Goal: Task Accomplishment & Management: Manage account settings

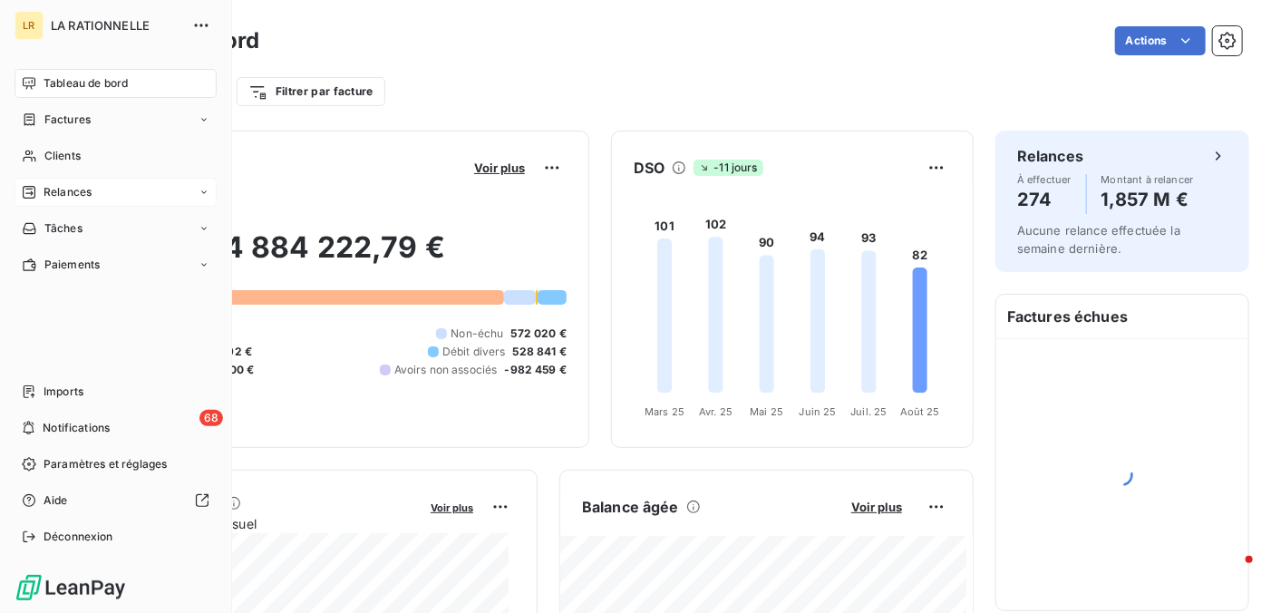
click at [47, 189] on span "Relances" at bounding box center [68, 192] width 48 height 16
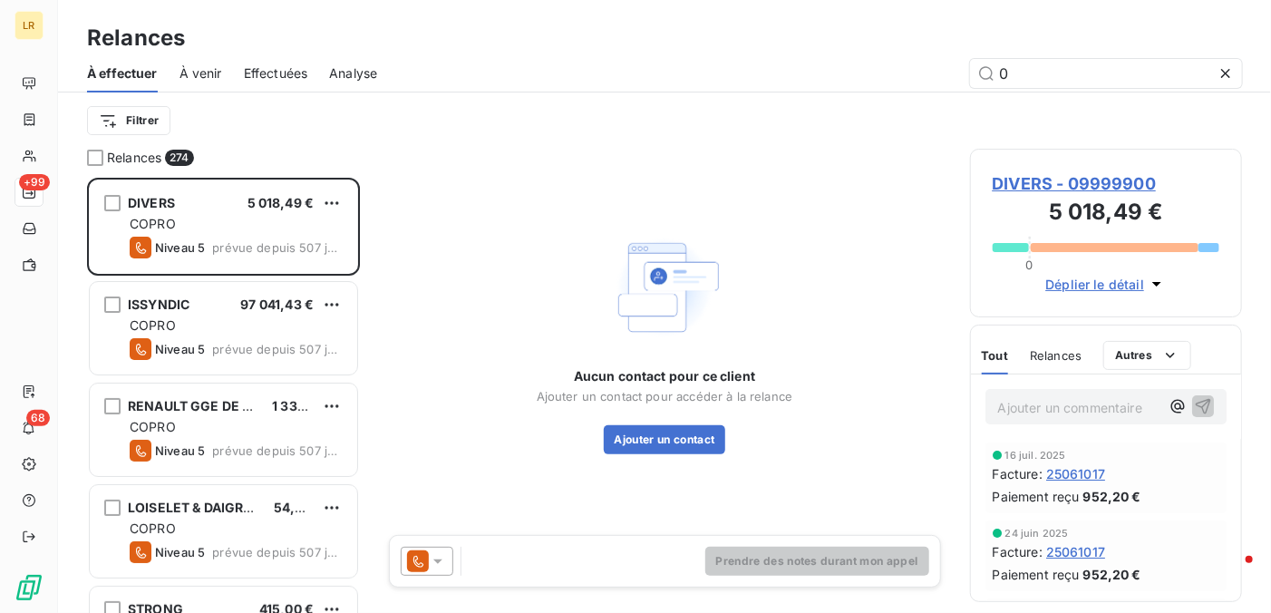
scroll to position [421, 258]
click at [1079, 75] on input "0" at bounding box center [1106, 73] width 272 height 29
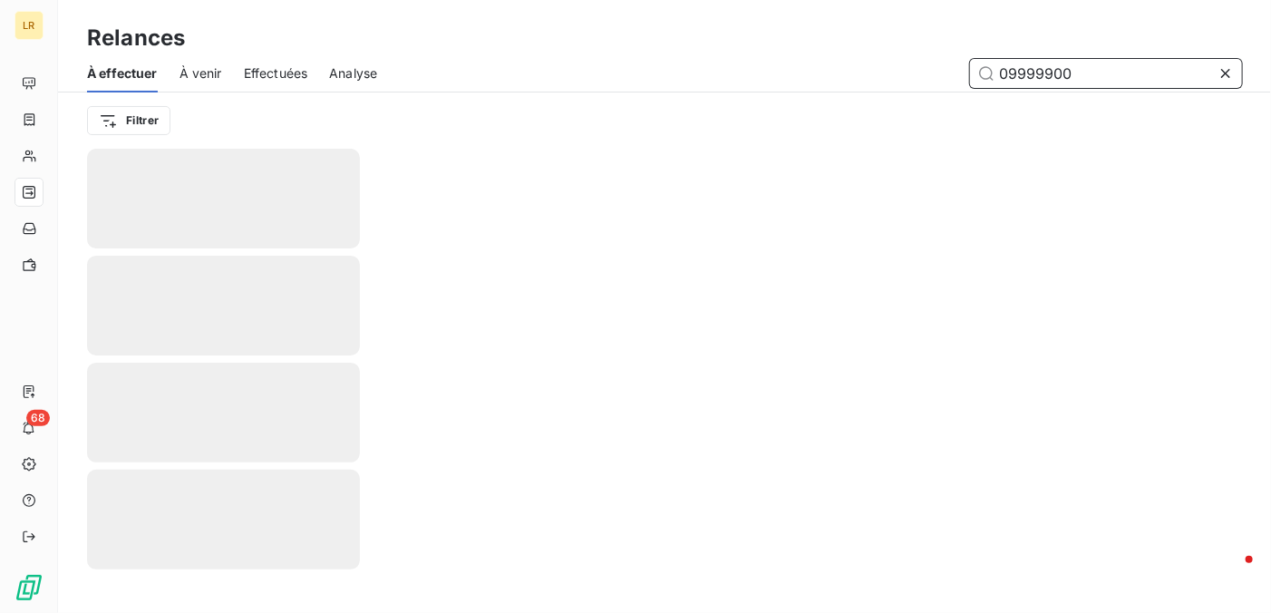
type input "09999900"
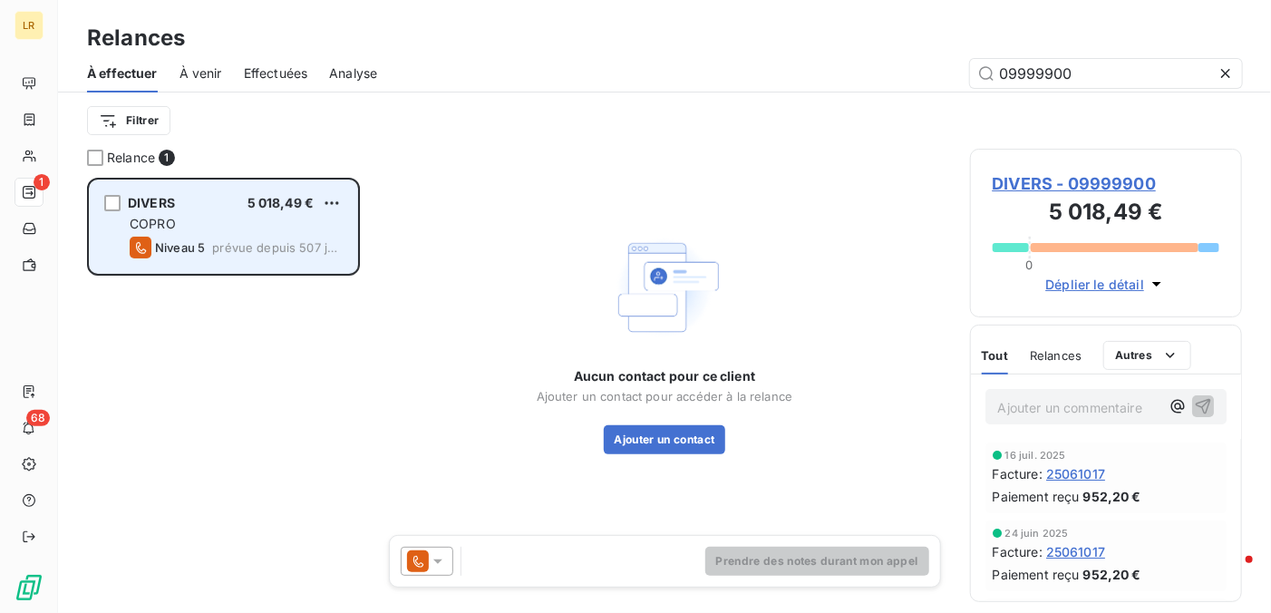
click at [179, 201] on div "DIVERS 5 018,49 €" at bounding box center [236, 203] width 213 height 16
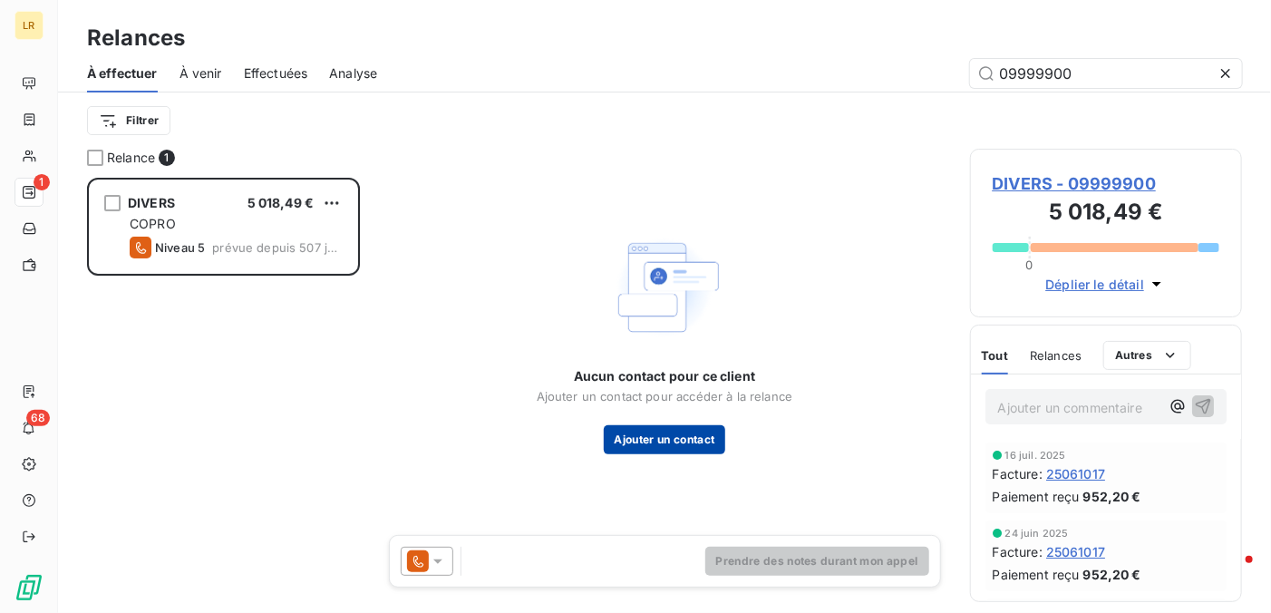
click at [678, 437] on button "Ajouter un contact" at bounding box center [665, 439] width 122 height 29
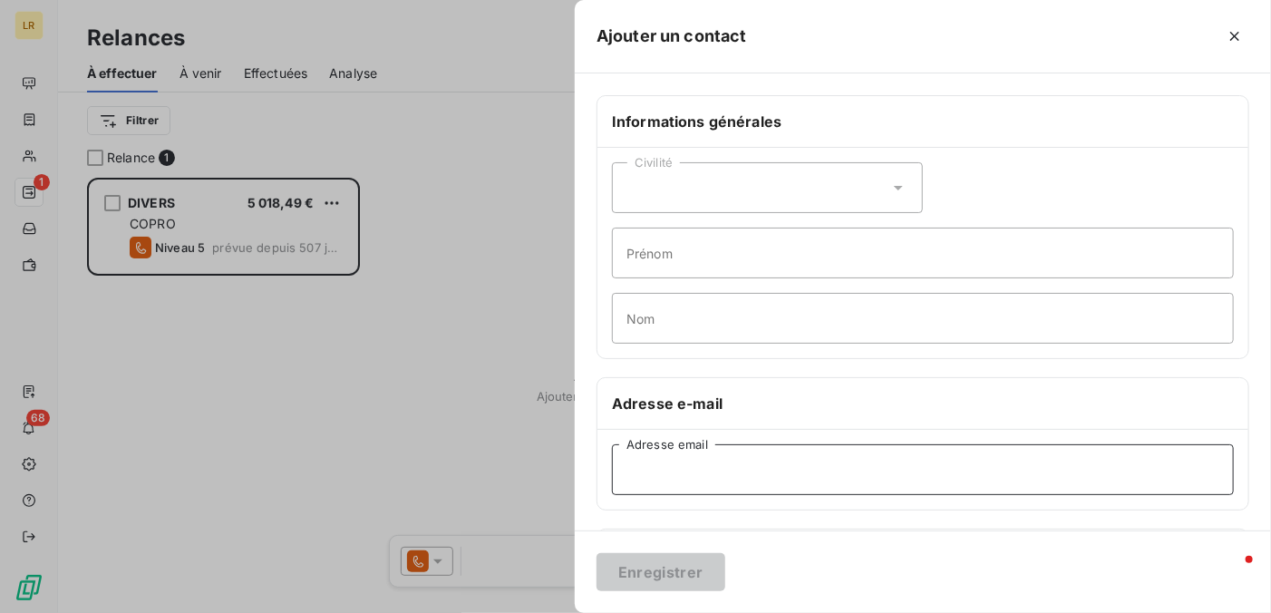
click at [653, 466] on input "Adresse email" at bounding box center [923, 469] width 622 height 51
paste input "cdugardin2@gmail.com"
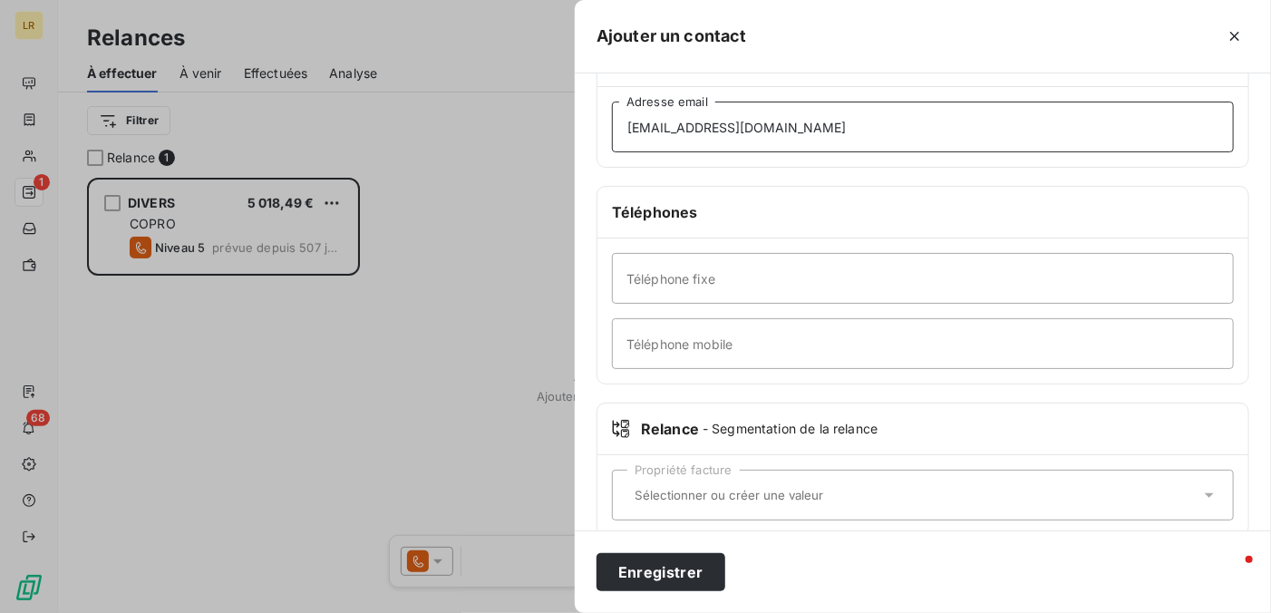
scroll to position [366, 0]
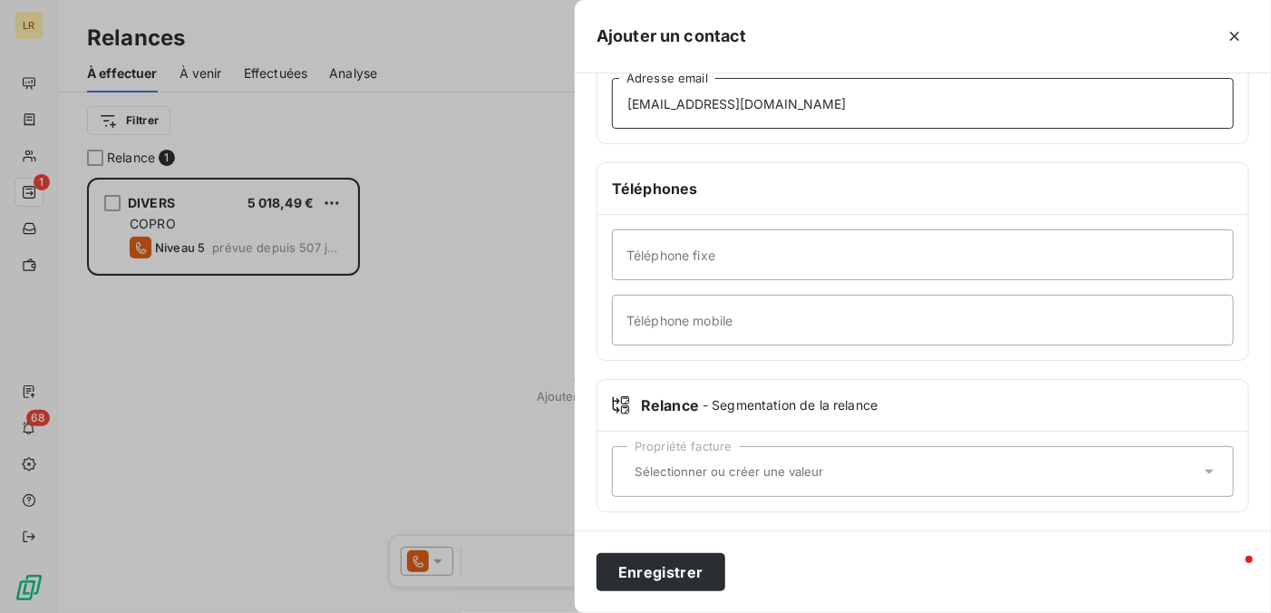
type input "cdugardin2@gmail.com"
click at [631, 465] on input "text" at bounding box center [913, 471] width 573 height 16
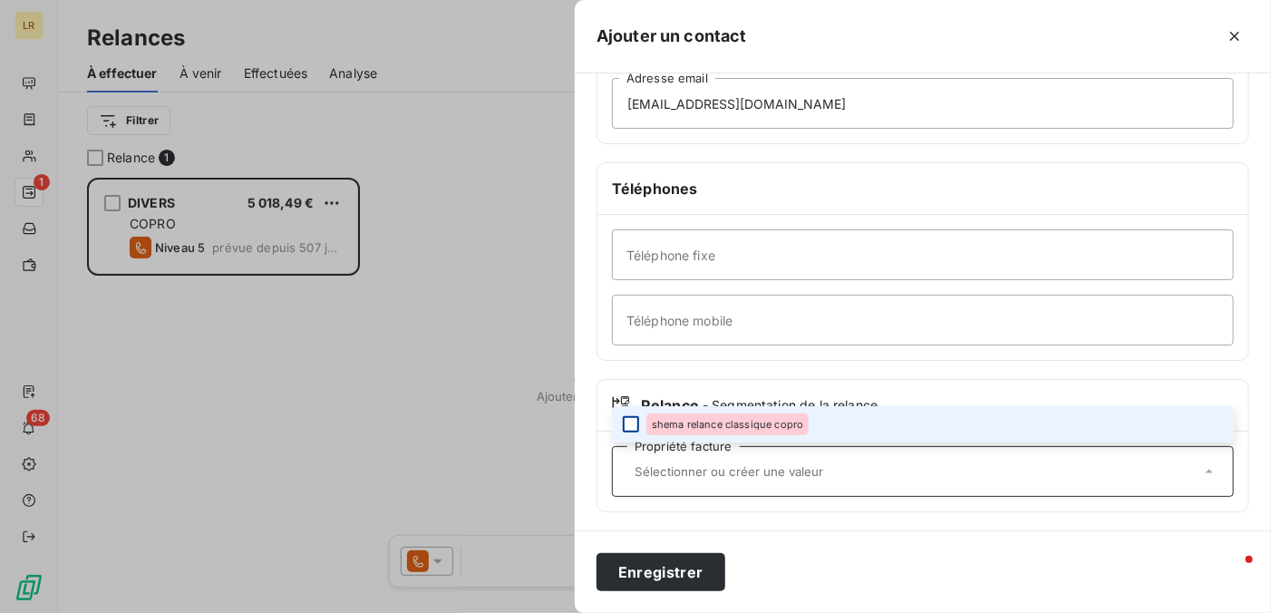
click at [633, 416] on div at bounding box center [631, 424] width 16 height 16
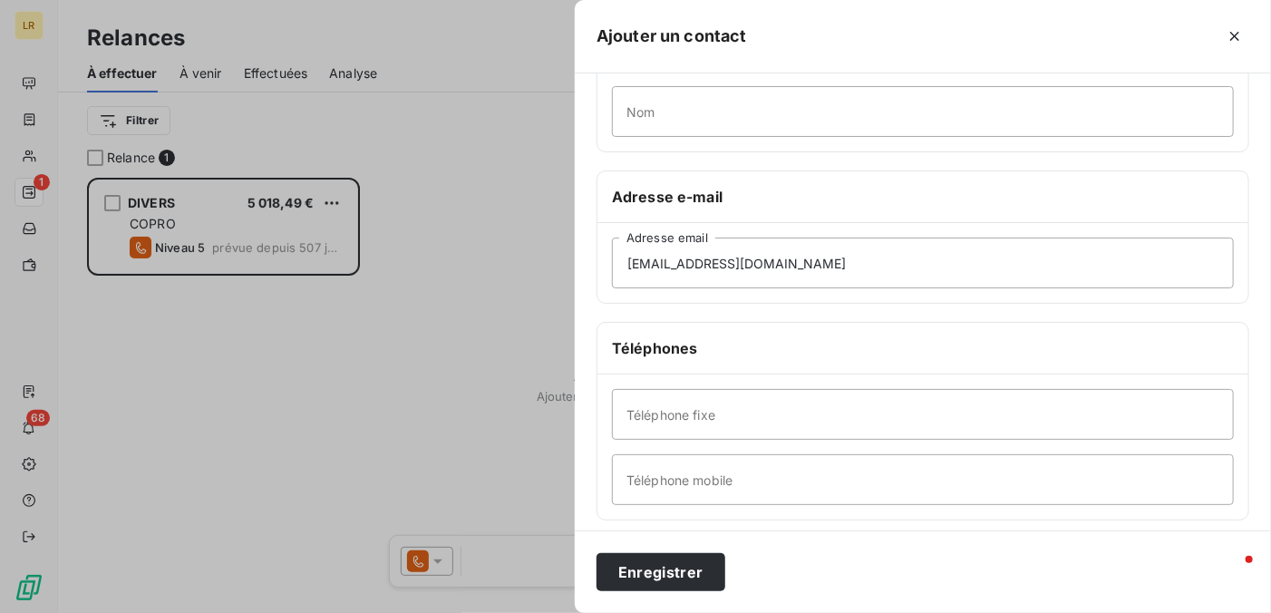
scroll to position [0, 0]
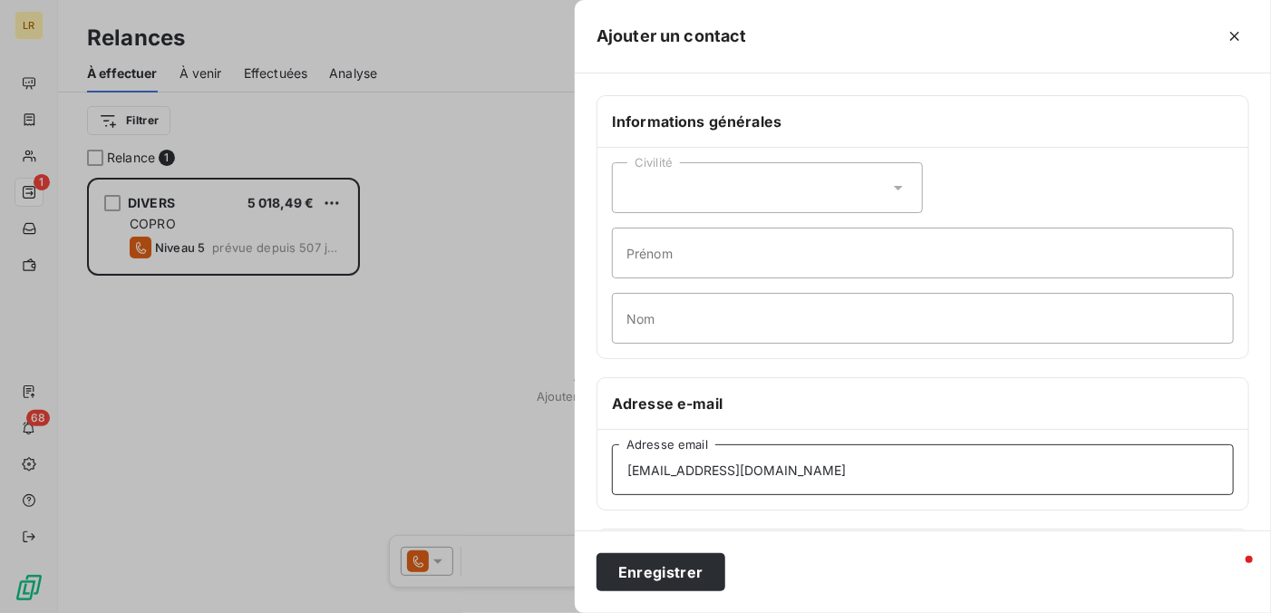
click at [877, 458] on input "cdugardin2@gmail.com" at bounding box center [923, 469] width 622 height 51
click at [660, 568] on button "Enregistrer" at bounding box center [660, 572] width 129 height 38
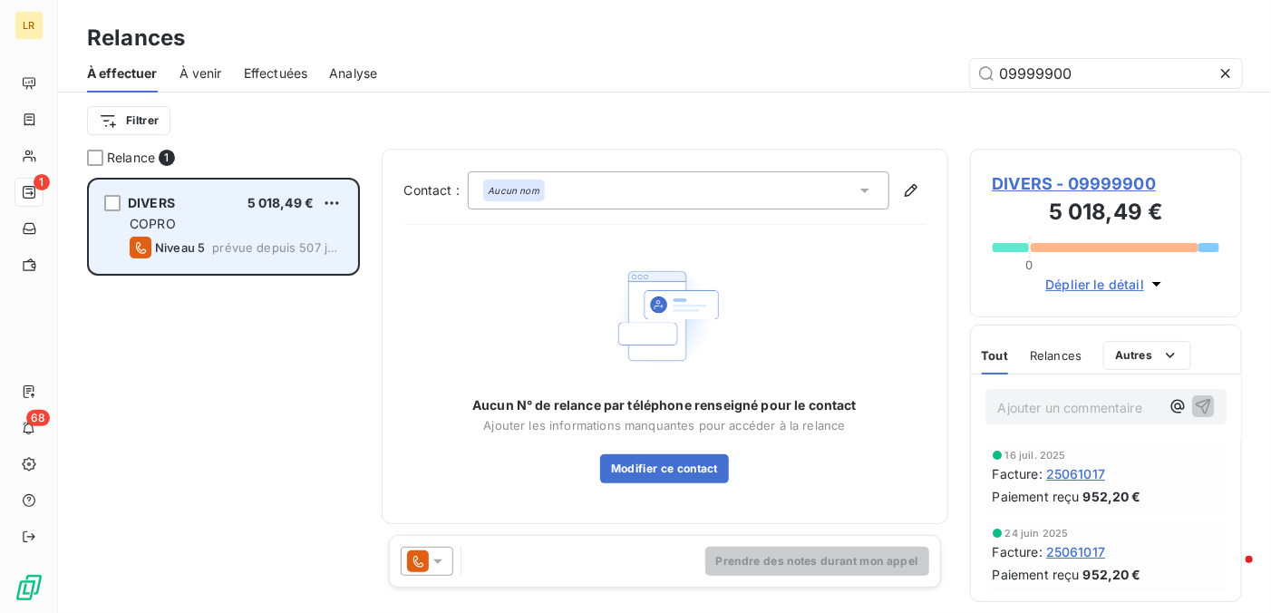
click at [175, 228] on div "COPRO" at bounding box center [236, 224] width 213 height 18
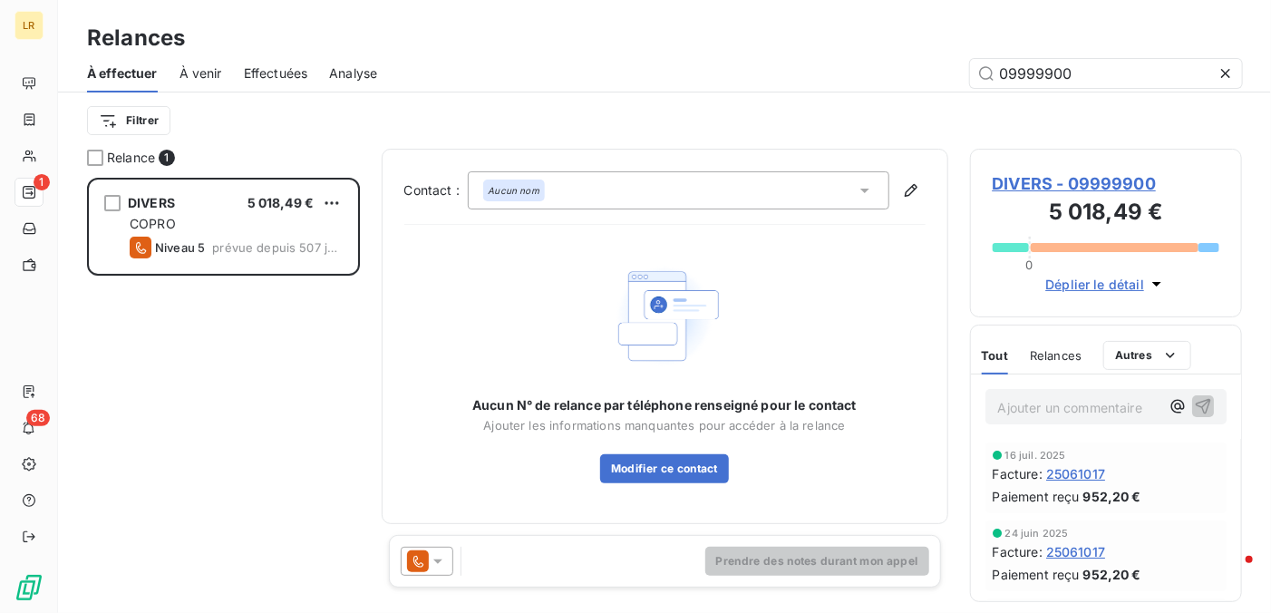
click at [439, 556] on icon at bounding box center [438, 561] width 18 height 18
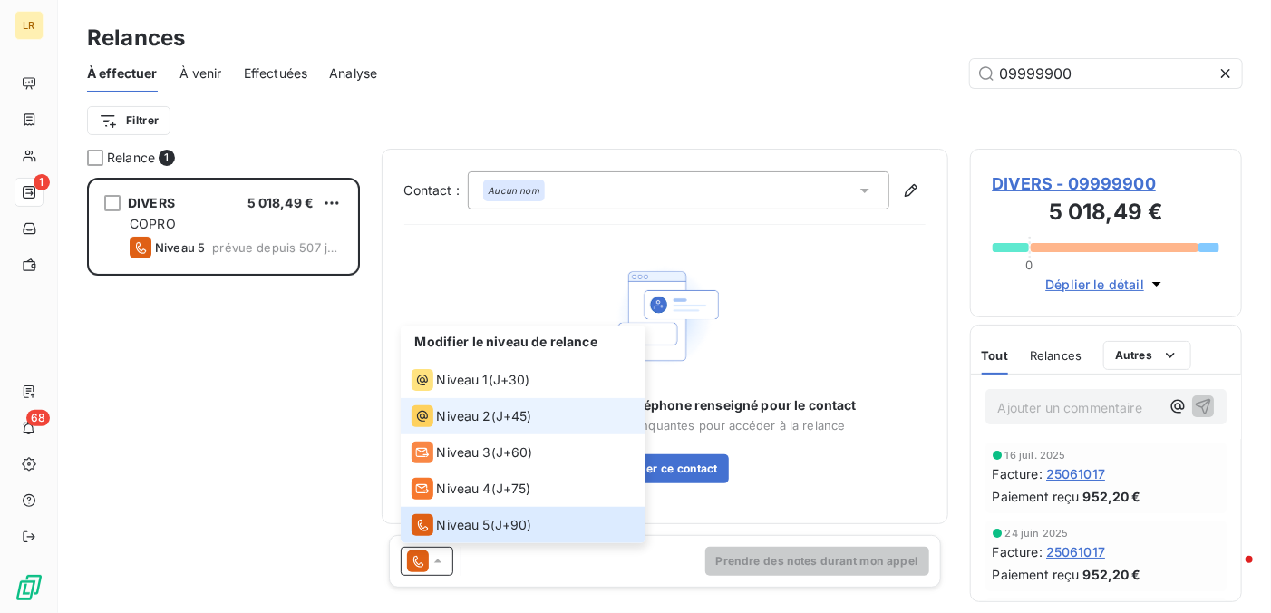
click at [442, 418] on span "Niveau 2" at bounding box center [464, 416] width 54 height 18
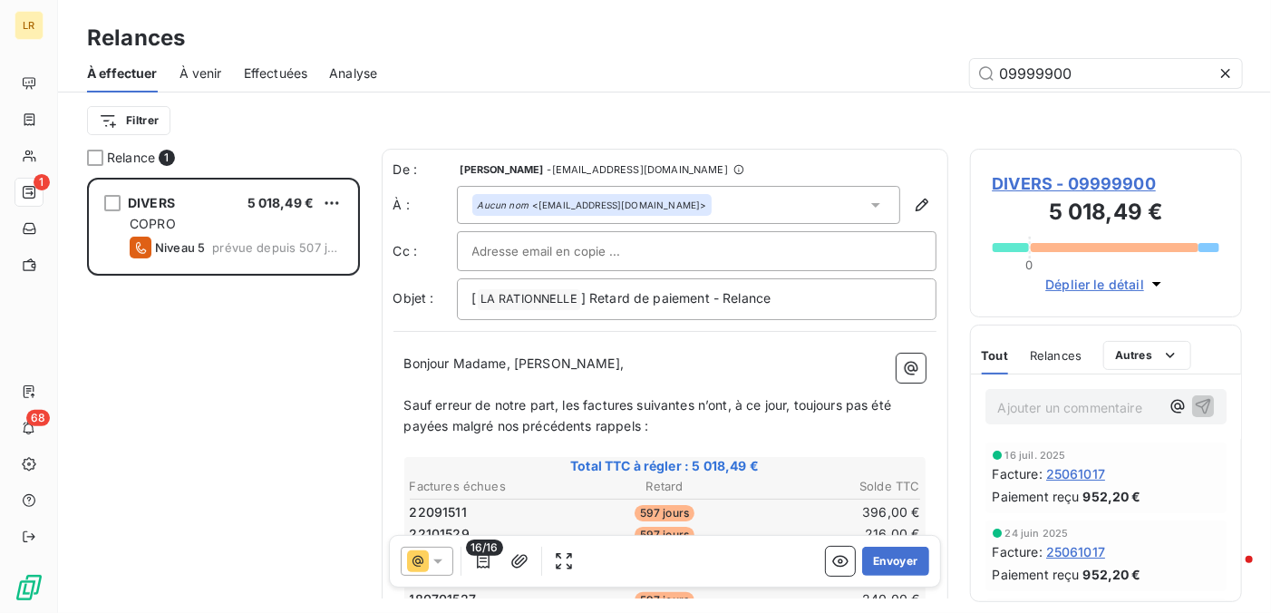
click at [778, 243] on div at bounding box center [696, 250] width 449 height 27
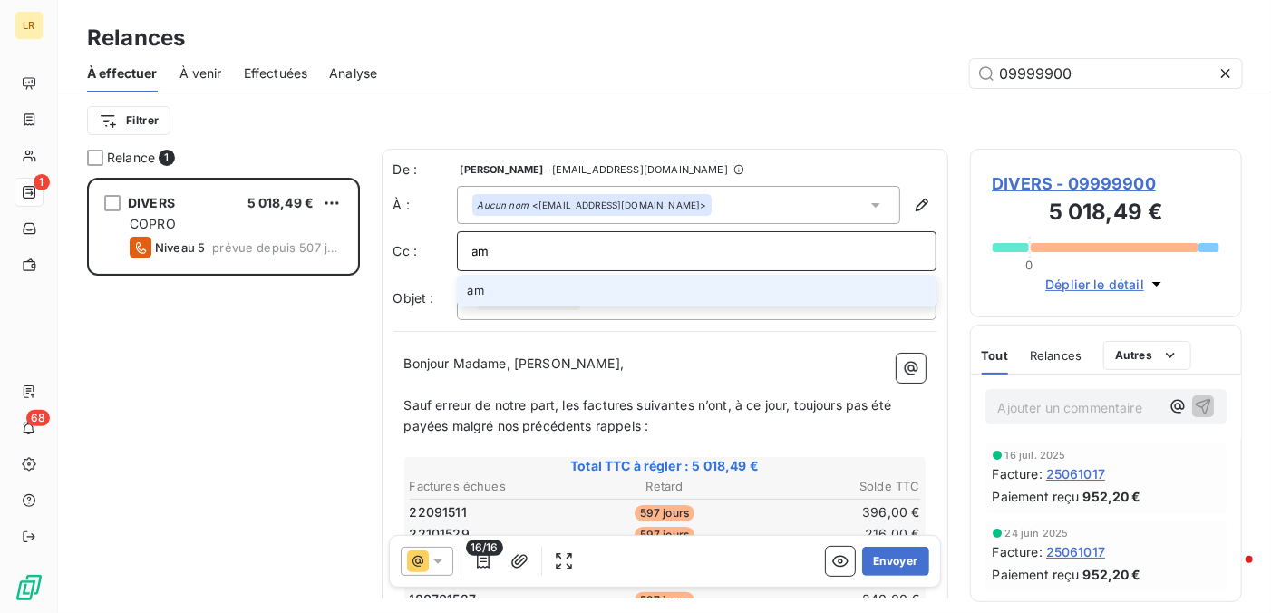
type input "a"
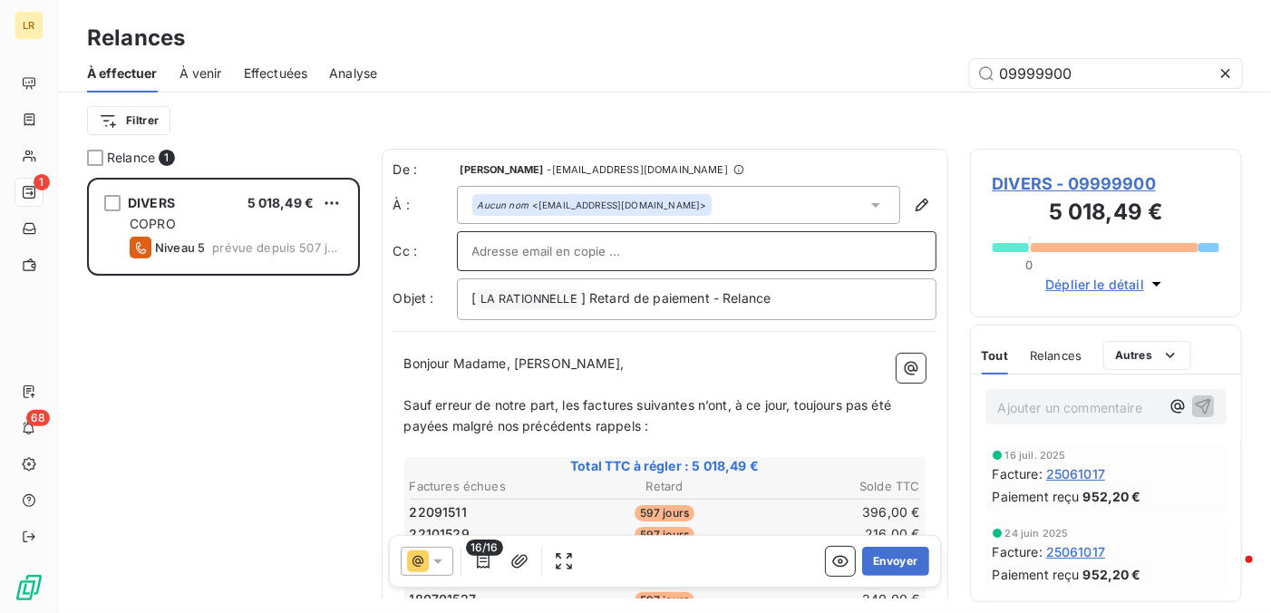
paste input "amy.marega@larationnelle.fr"
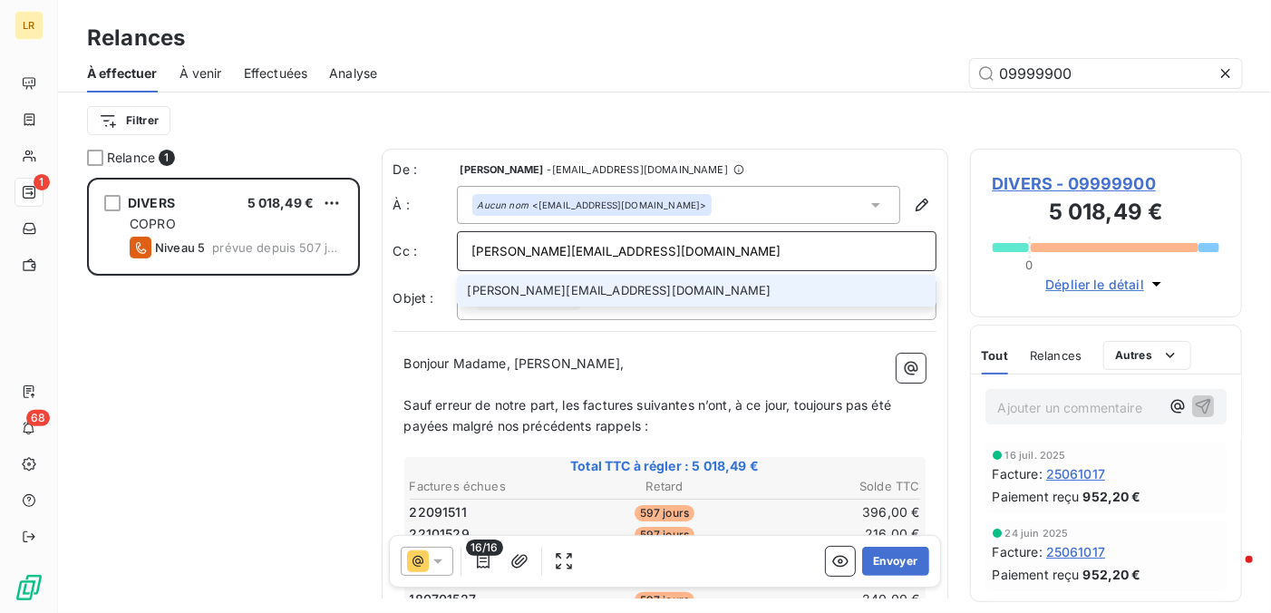
click at [682, 248] on input "amy.marega@larationnelle.fr" at bounding box center [696, 250] width 449 height 27
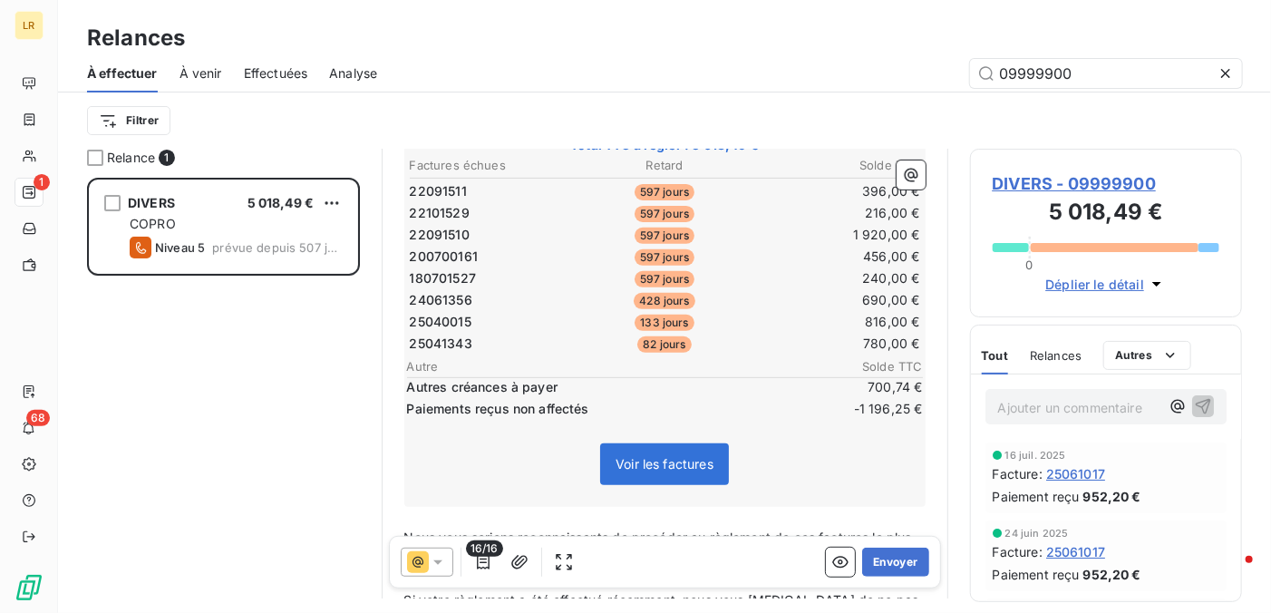
scroll to position [363, 0]
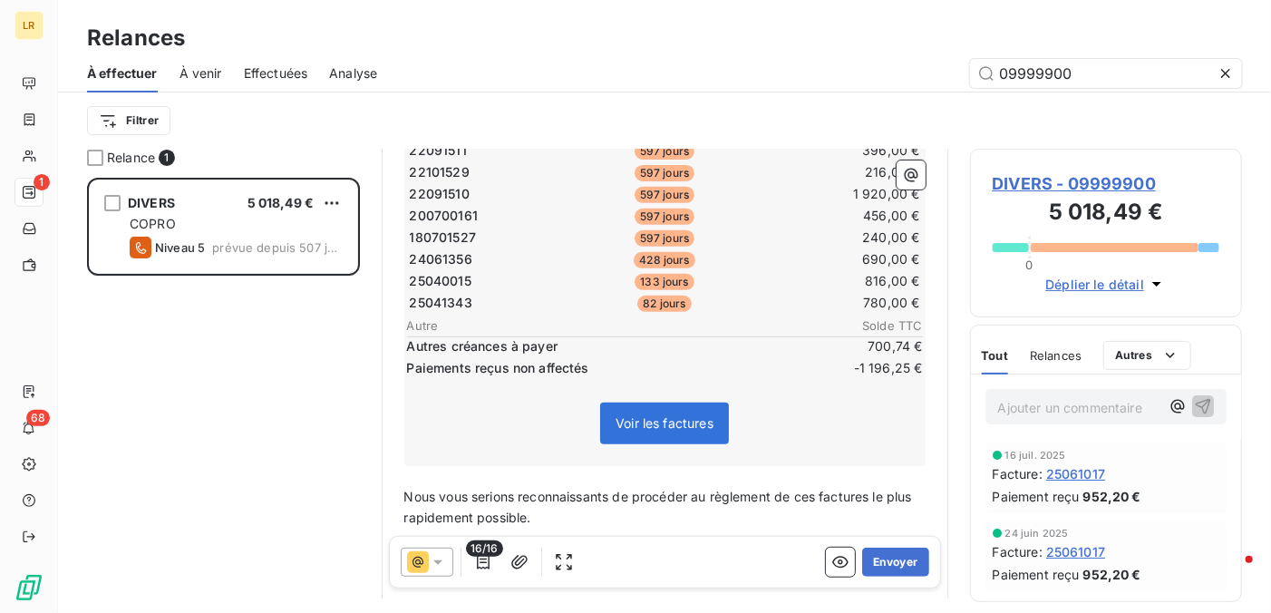
type input "amy.marega@larationnelle.fr"
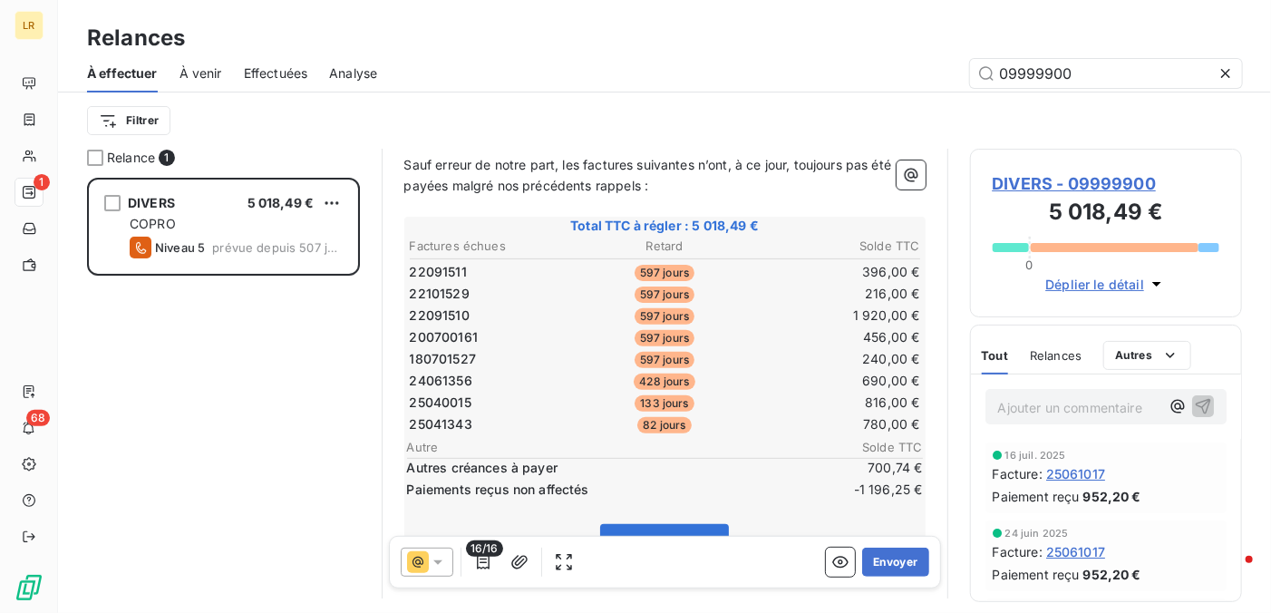
scroll to position [272, 0]
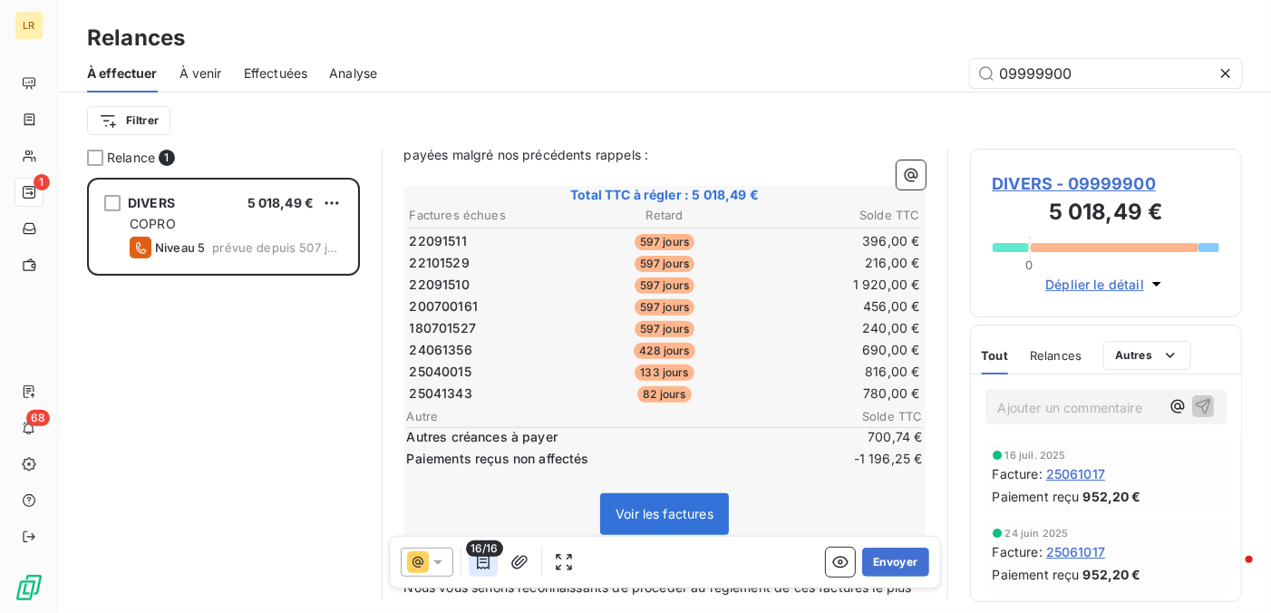
click at [483, 563] on icon "button" at bounding box center [483, 561] width 18 height 18
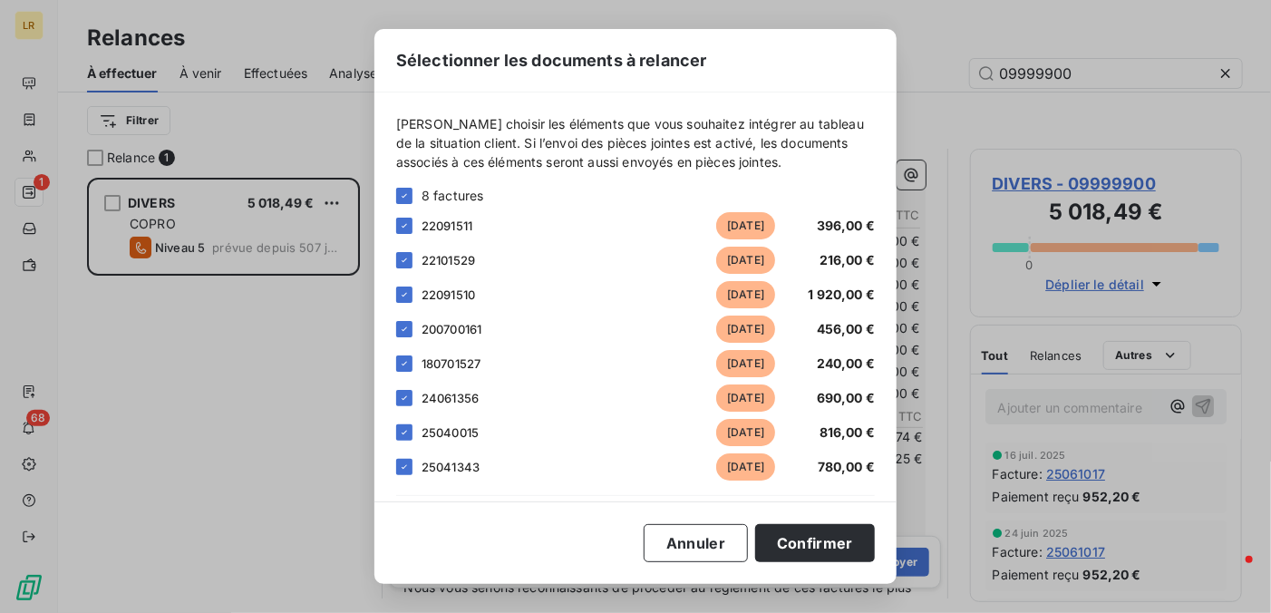
click at [481, 562] on div "Sélectionner les documents à relancer Veuillez choisir les éléments que vous so…" at bounding box center [635, 306] width 522 height 555
click at [709, 548] on button "Annuler" at bounding box center [696, 543] width 104 height 38
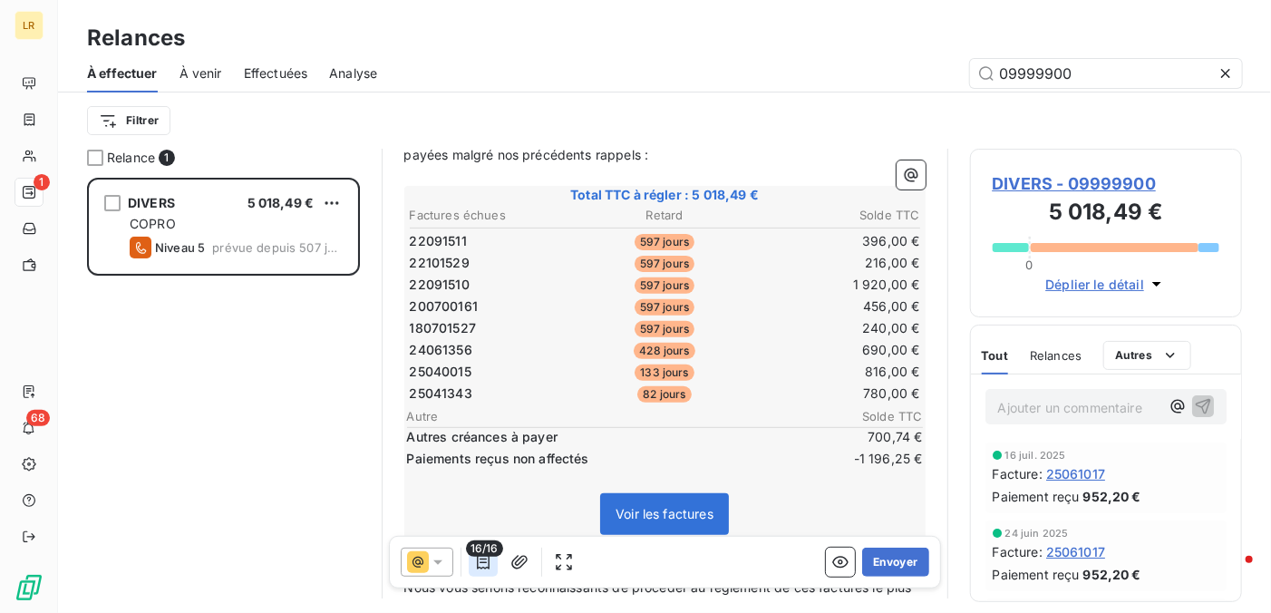
click at [484, 557] on icon "button" at bounding box center [483, 561] width 18 height 18
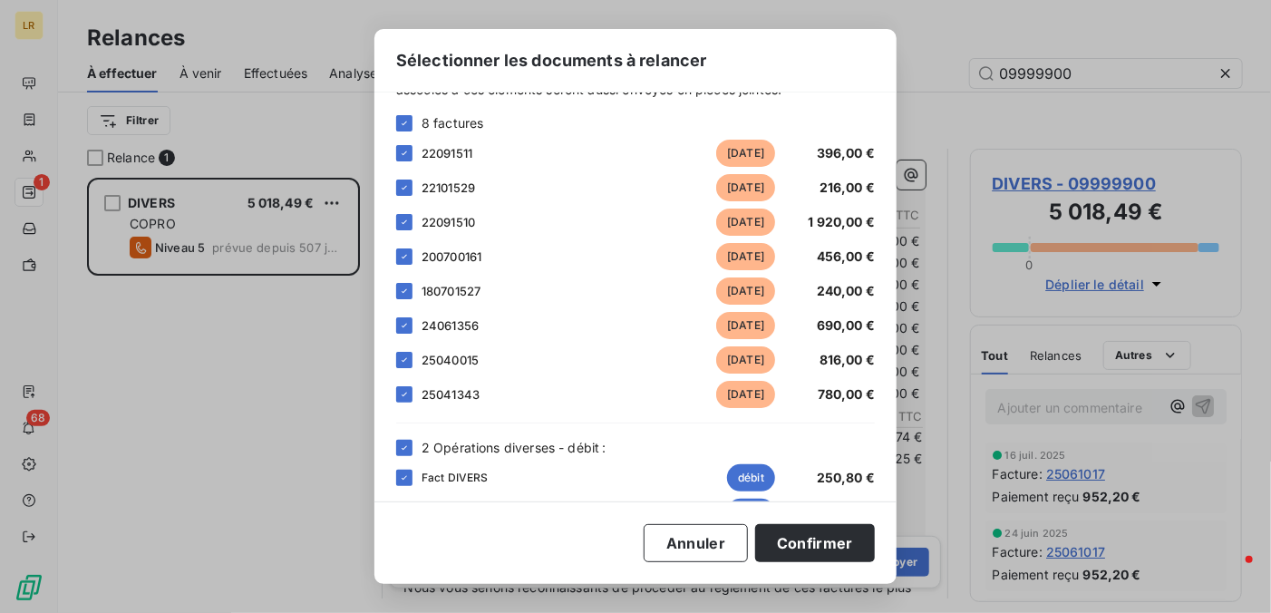
scroll to position [181, 0]
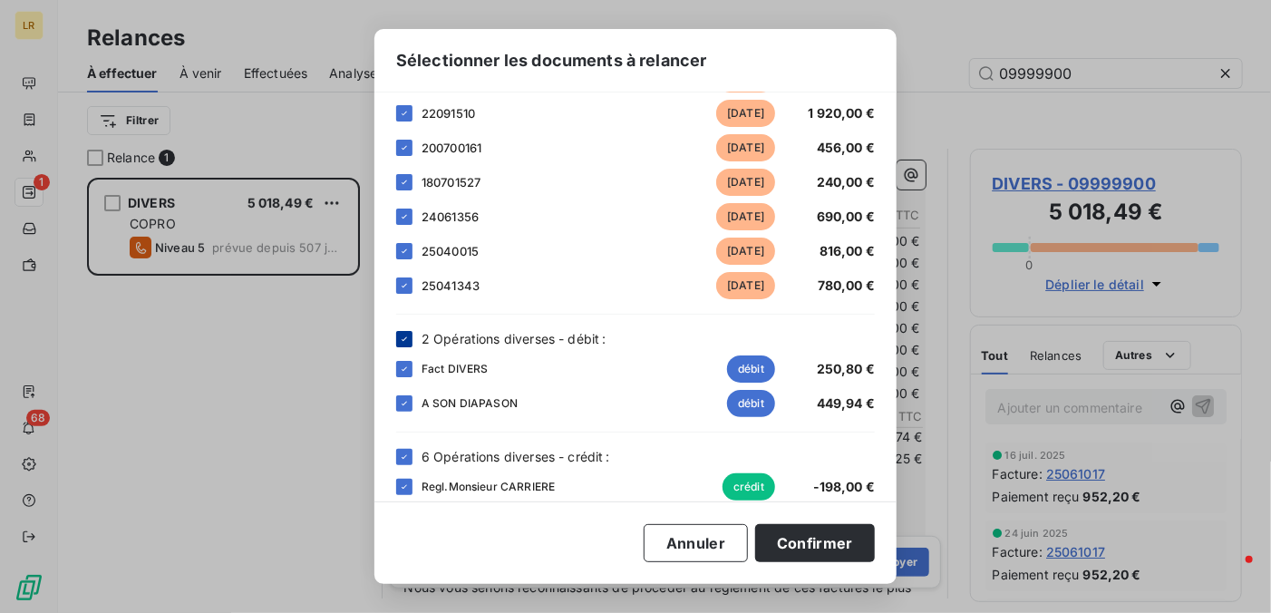
click at [406, 334] on icon at bounding box center [404, 339] width 11 height 11
click at [408, 457] on icon at bounding box center [404, 456] width 11 height 11
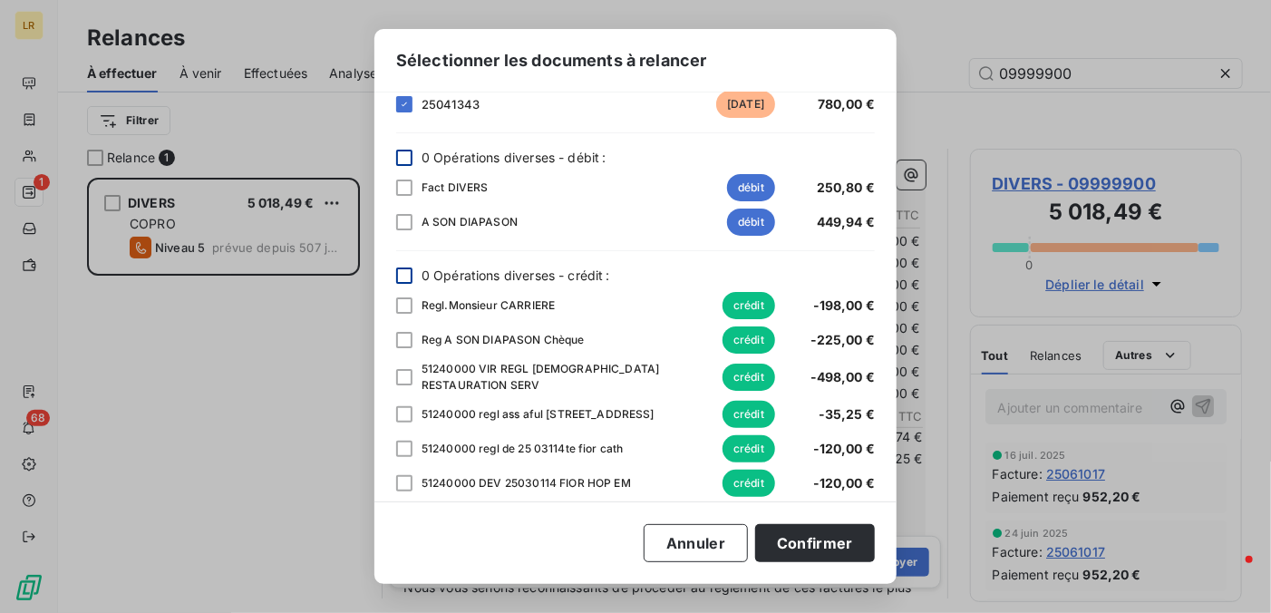
scroll to position [373, 0]
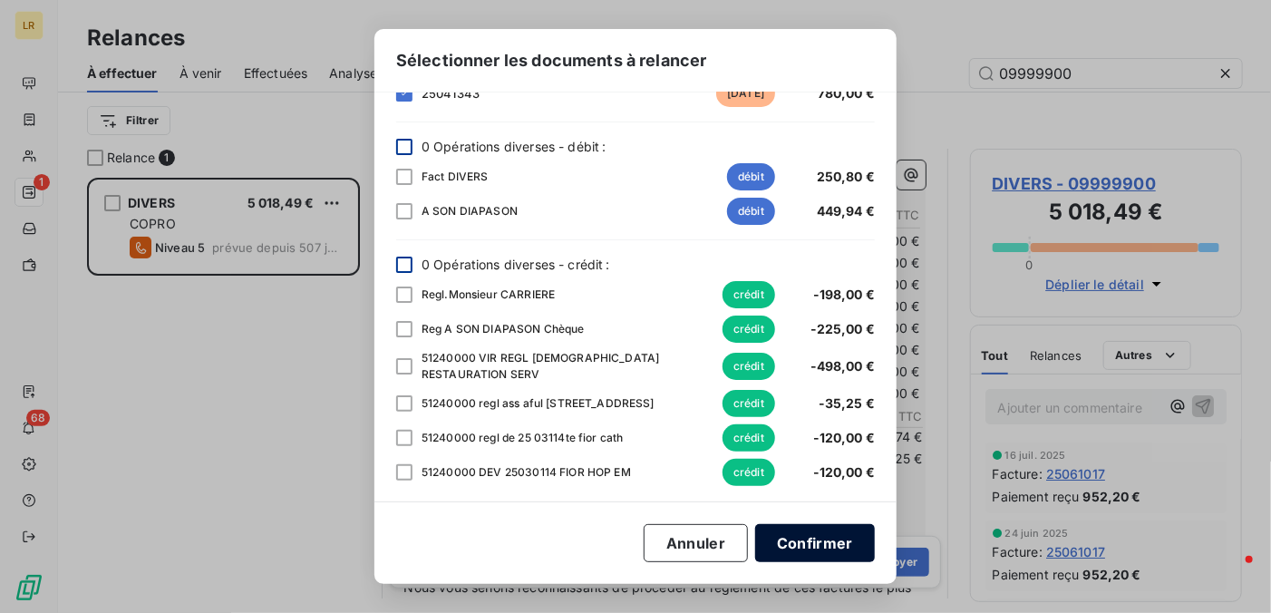
click at [799, 543] on button "Confirmer" at bounding box center [815, 543] width 120 height 38
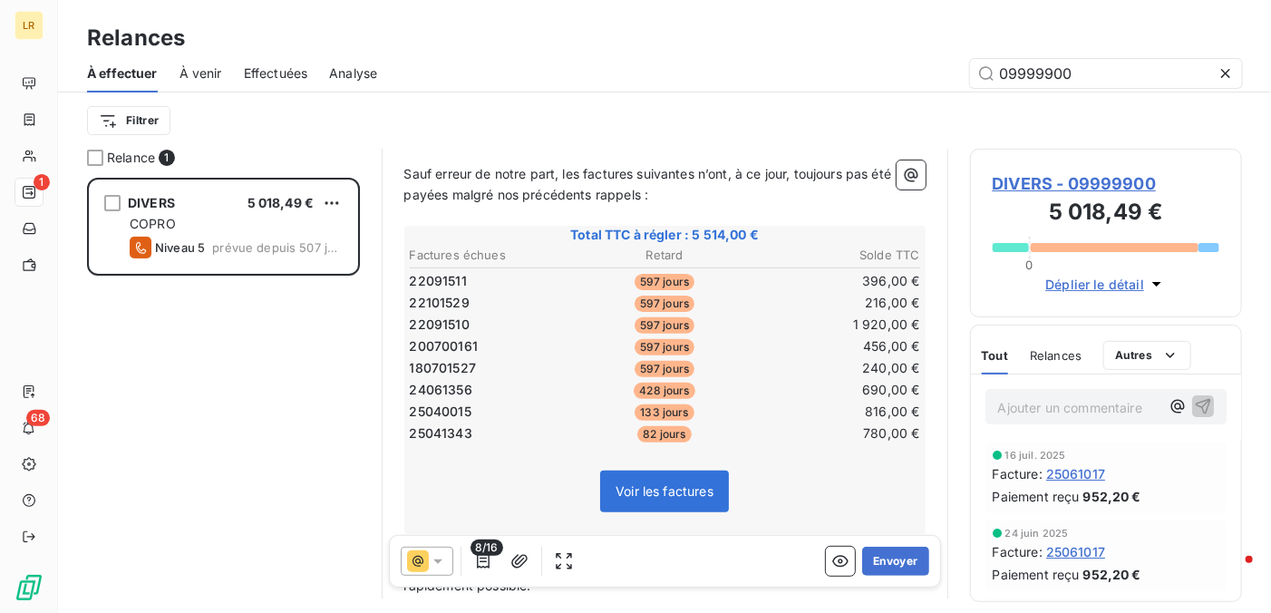
scroll to position [272, 0]
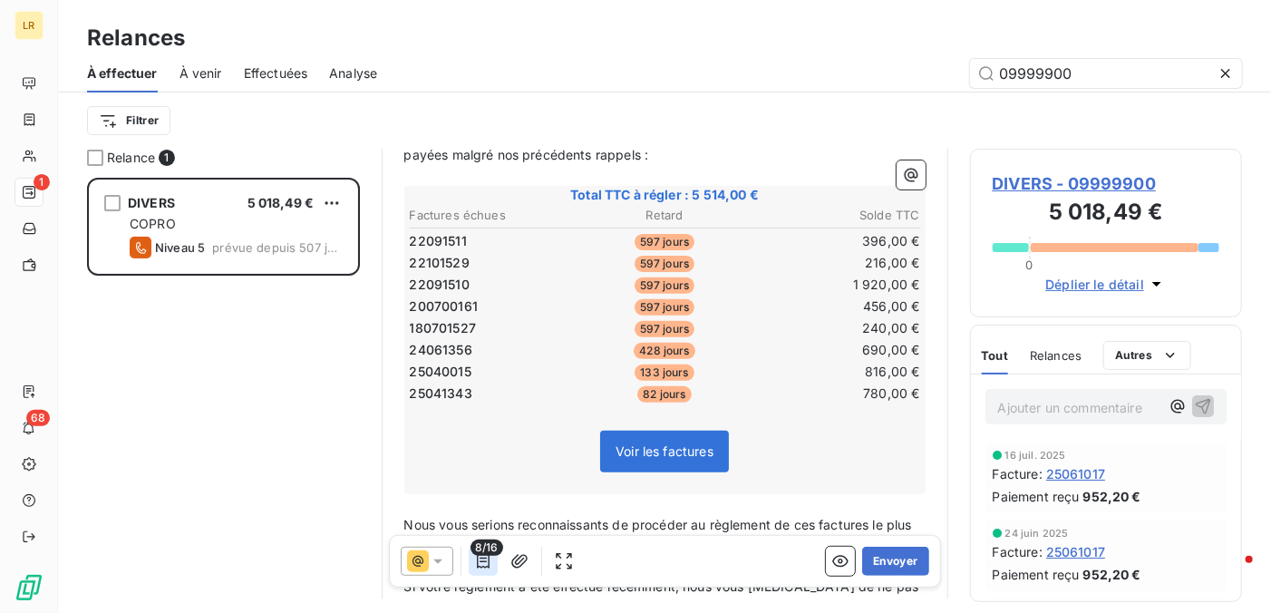
click at [481, 558] on icon "button" at bounding box center [483, 561] width 18 height 18
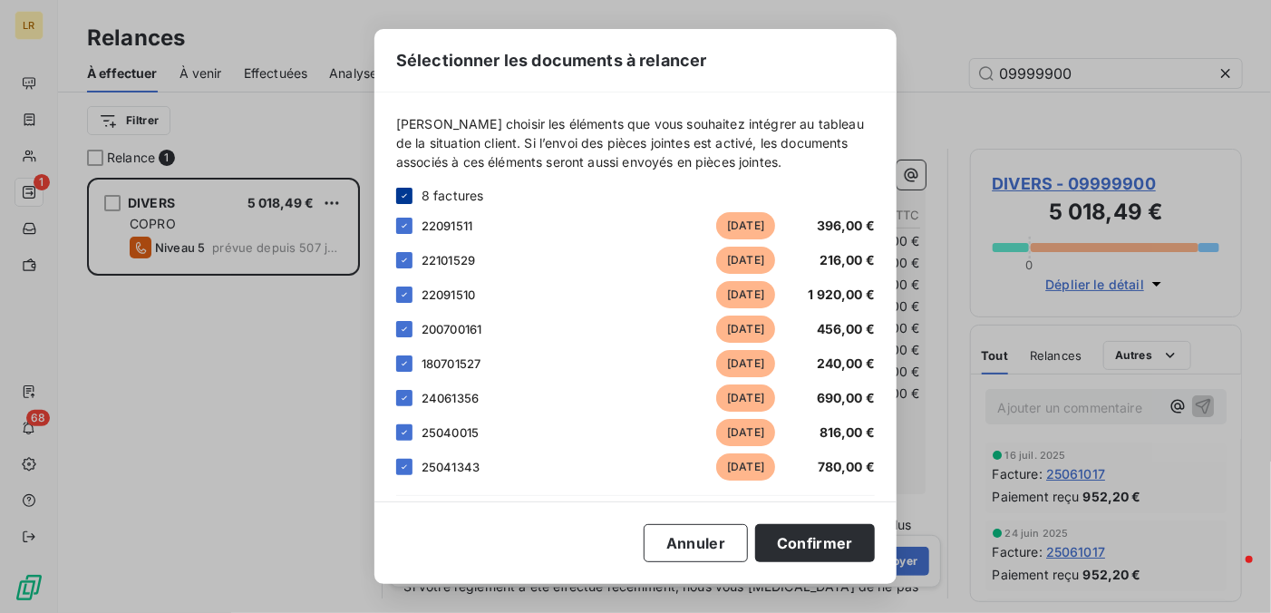
click at [402, 195] on icon at bounding box center [404, 195] width 5 height 4
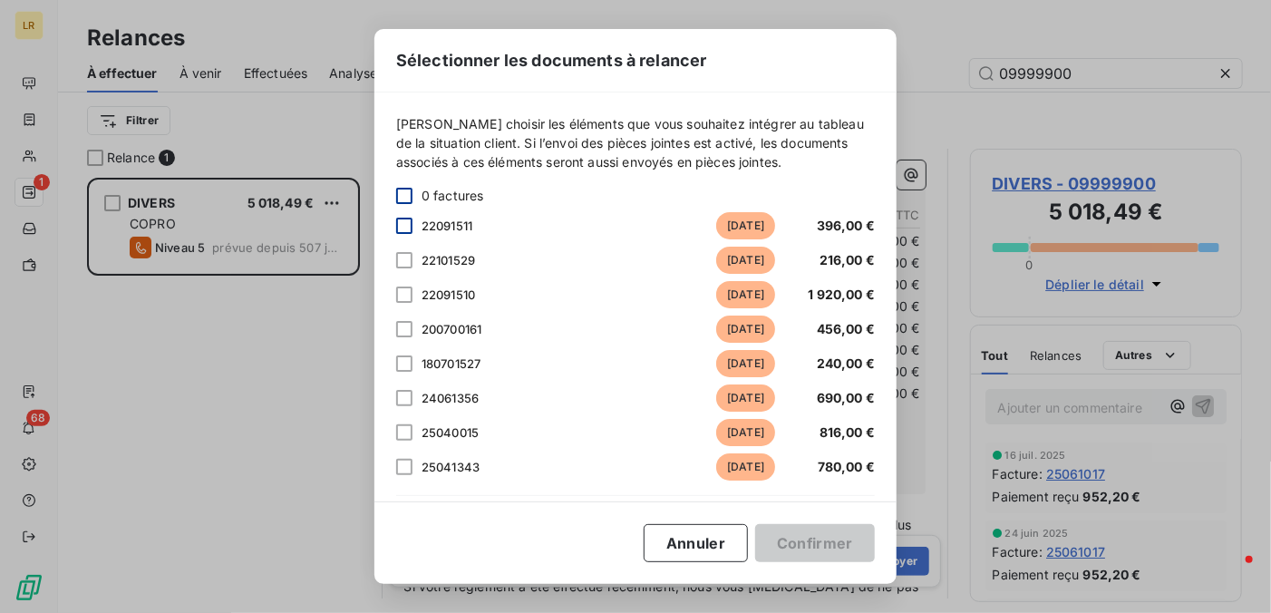
click at [406, 223] on div at bounding box center [404, 226] width 16 height 16
click at [402, 259] on div at bounding box center [404, 260] width 16 height 16
click at [402, 292] on div at bounding box center [404, 294] width 16 height 16
click at [402, 326] on div at bounding box center [404, 329] width 16 height 16
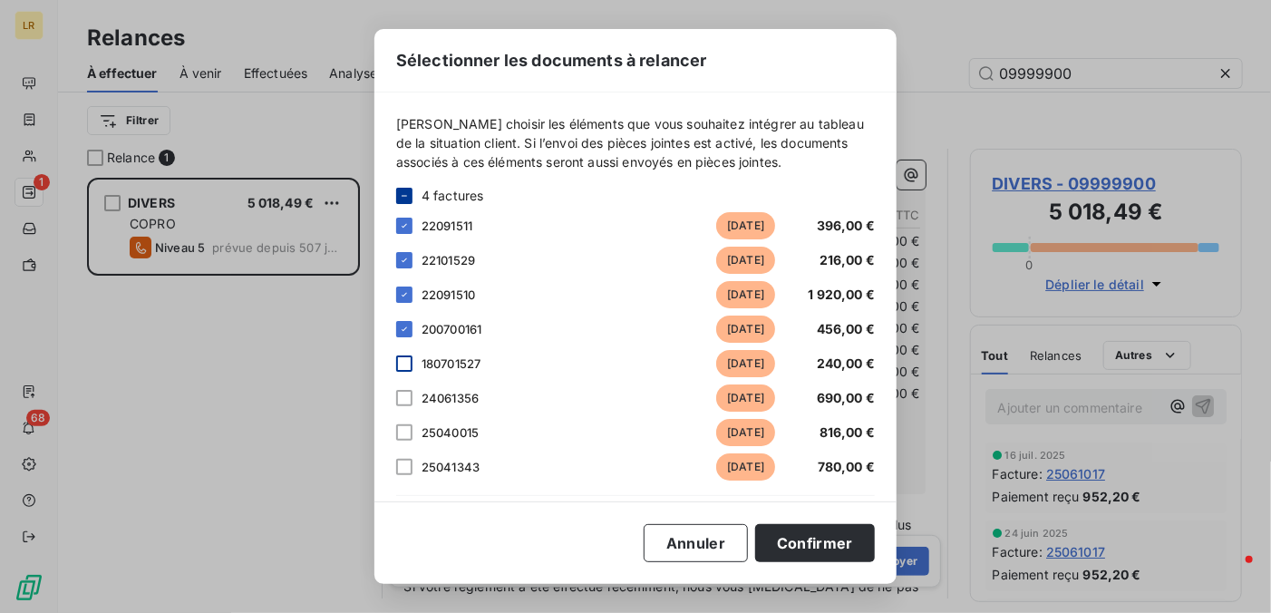
click at [407, 363] on div at bounding box center [404, 363] width 16 height 16
click at [406, 392] on div at bounding box center [404, 398] width 16 height 16
drag, startPoint x: 402, startPoint y: 429, endPoint x: 395, endPoint y: 438, distance: 11.6
click at [402, 430] on div at bounding box center [404, 432] width 16 height 16
click at [403, 467] on div at bounding box center [404, 467] width 16 height 16
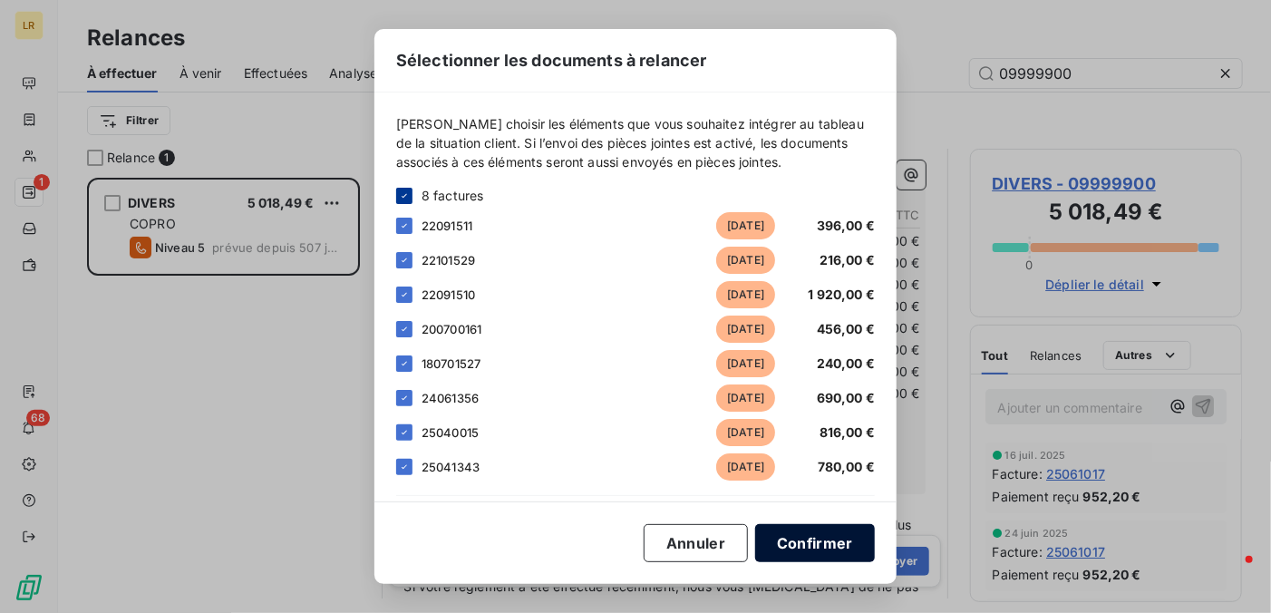
click at [812, 546] on button "Confirmer" at bounding box center [815, 543] width 120 height 38
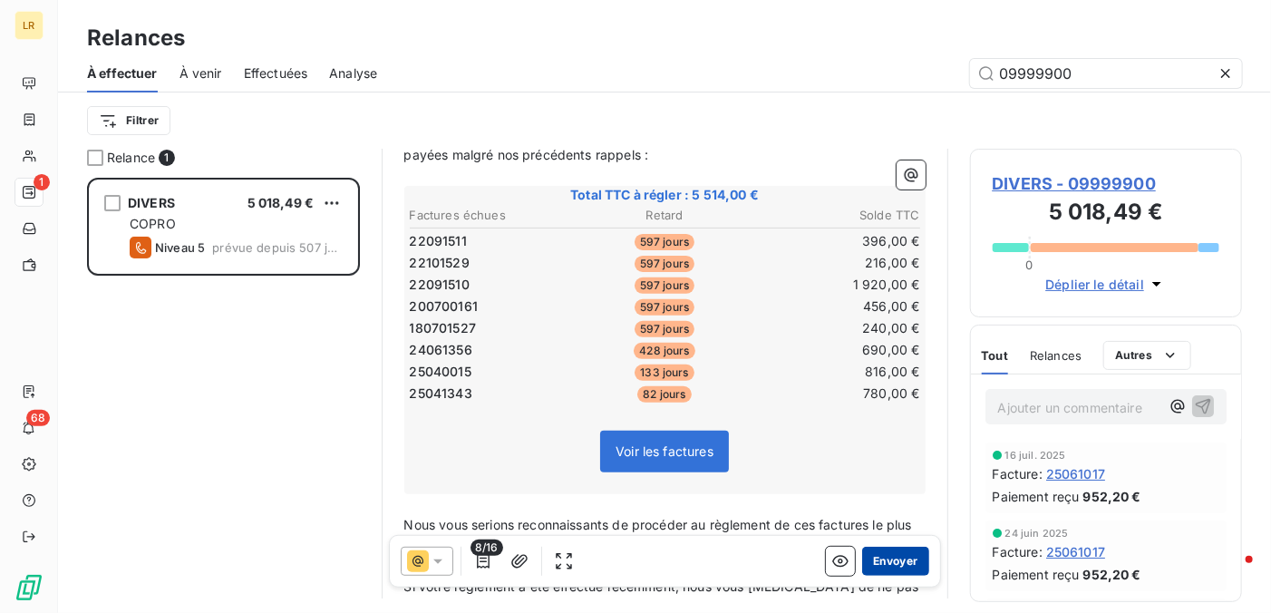
click at [892, 557] on button "Envoyer" at bounding box center [895, 561] width 66 height 29
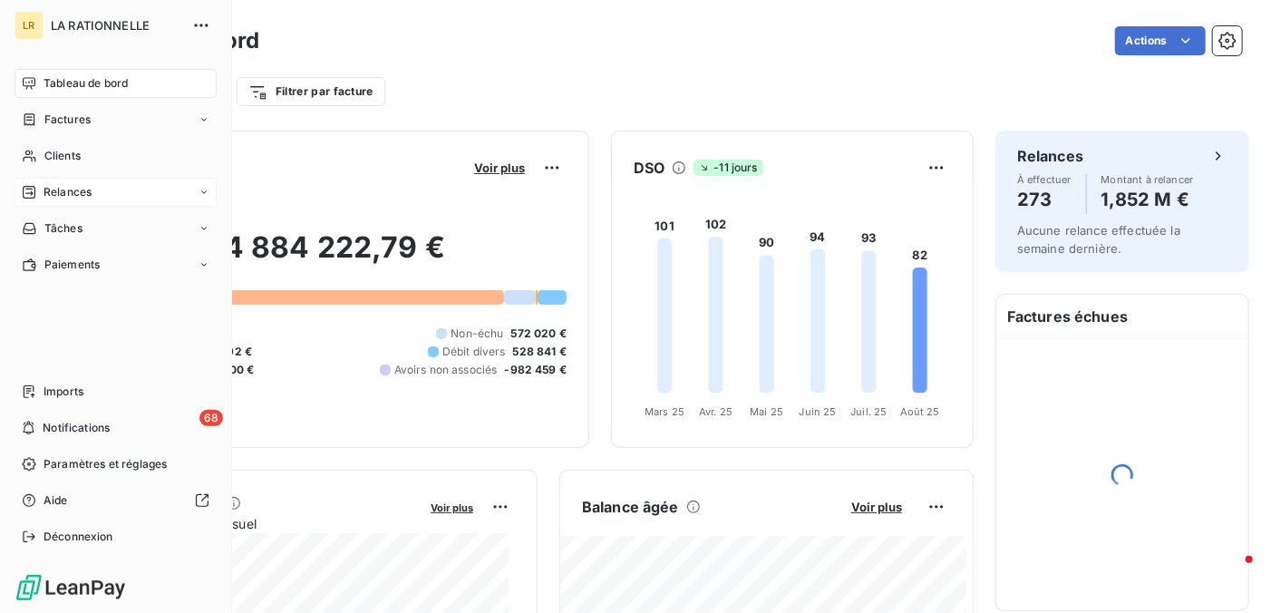
click at [73, 188] on span "Relances" at bounding box center [68, 192] width 48 height 16
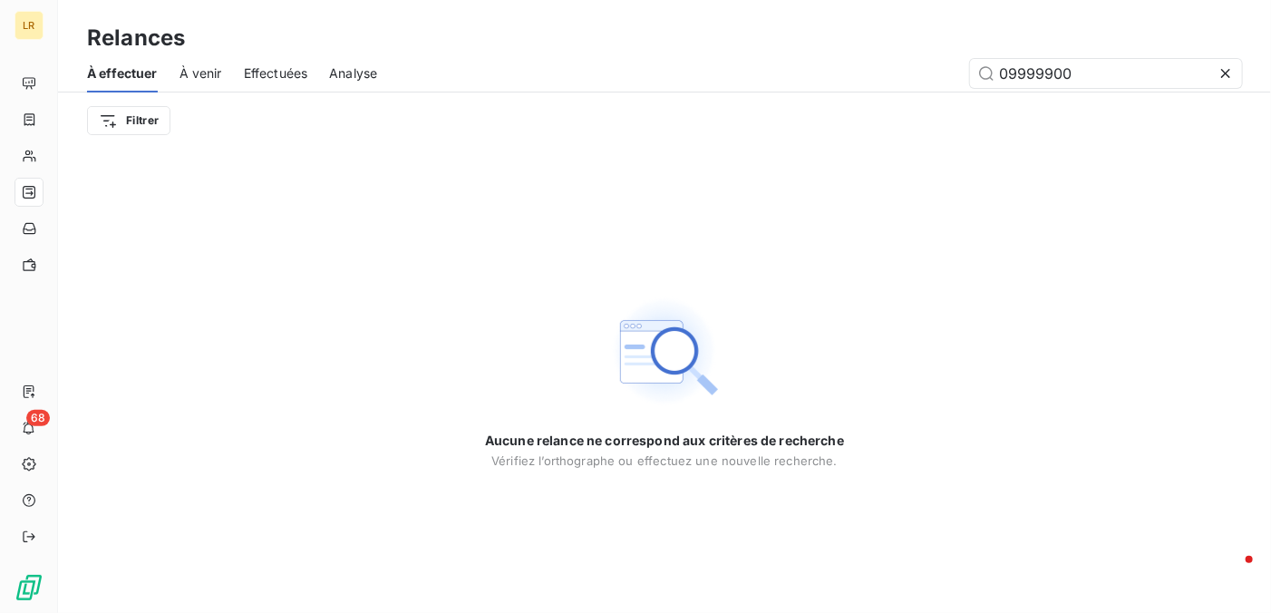
drag, startPoint x: 1128, startPoint y: 75, endPoint x: 933, endPoint y: 90, distance: 195.4
click at [933, 90] on div "À effectuer À venir Effectuées Analyse 09999900" at bounding box center [664, 73] width 1213 height 38
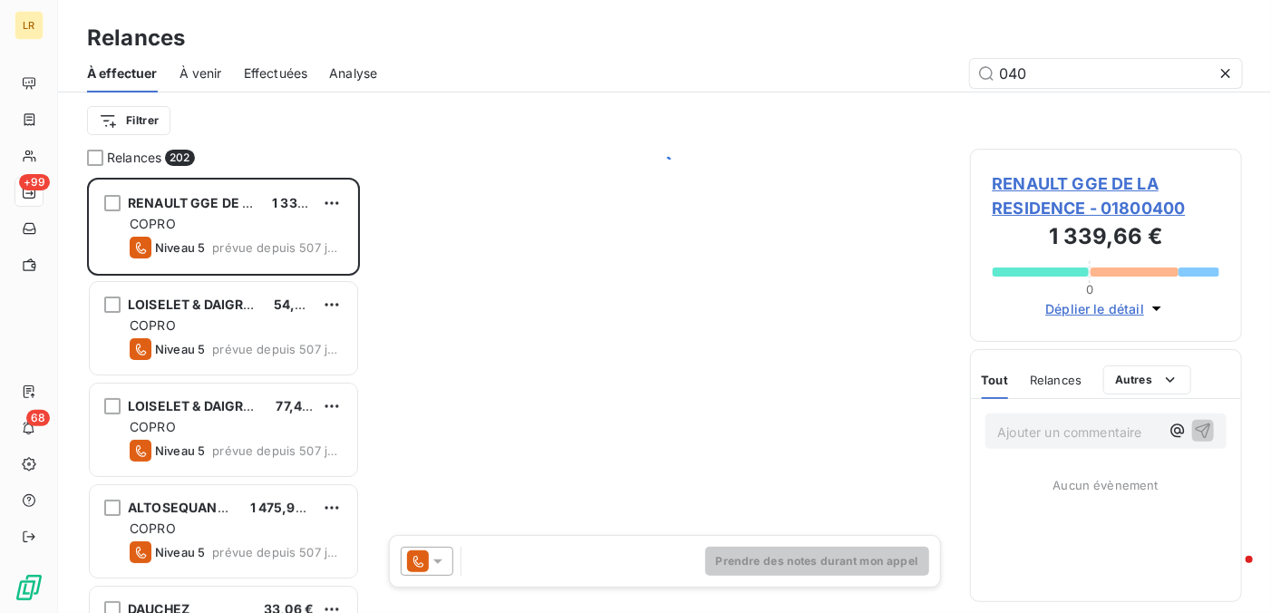
scroll to position [421, 258]
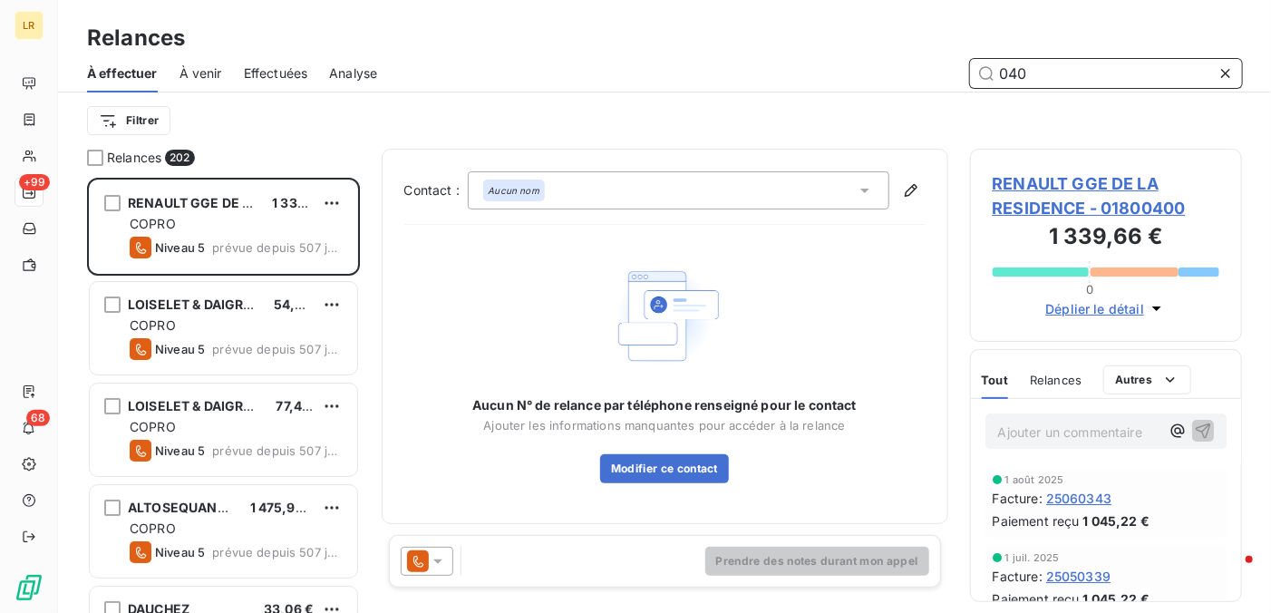
click at [1036, 75] on input "040" at bounding box center [1106, 73] width 272 height 29
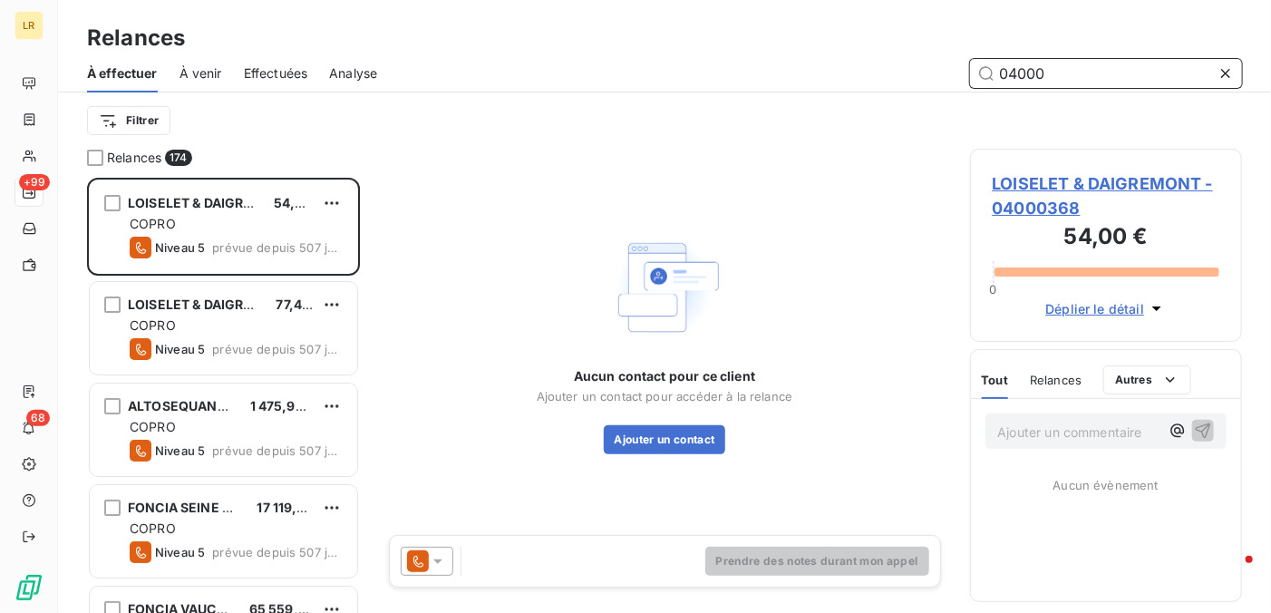
scroll to position [421, 258]
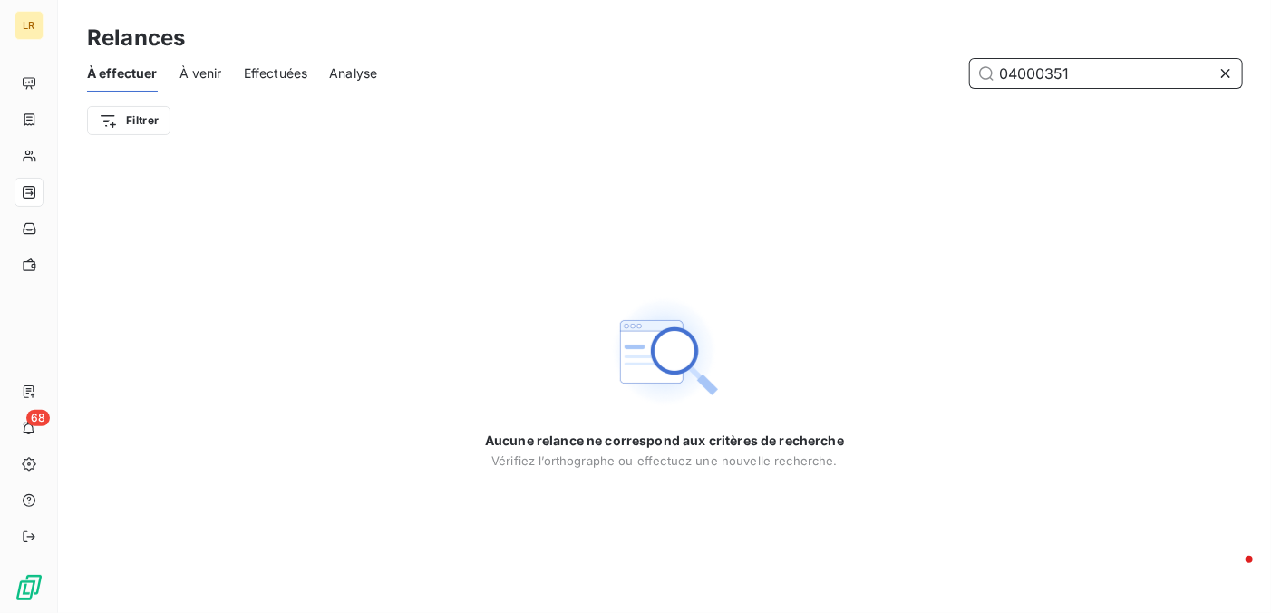
type input "04000351"
click at [286, 72] on span "Effectuées" at bounding box center [276, 73] width 64 height 18
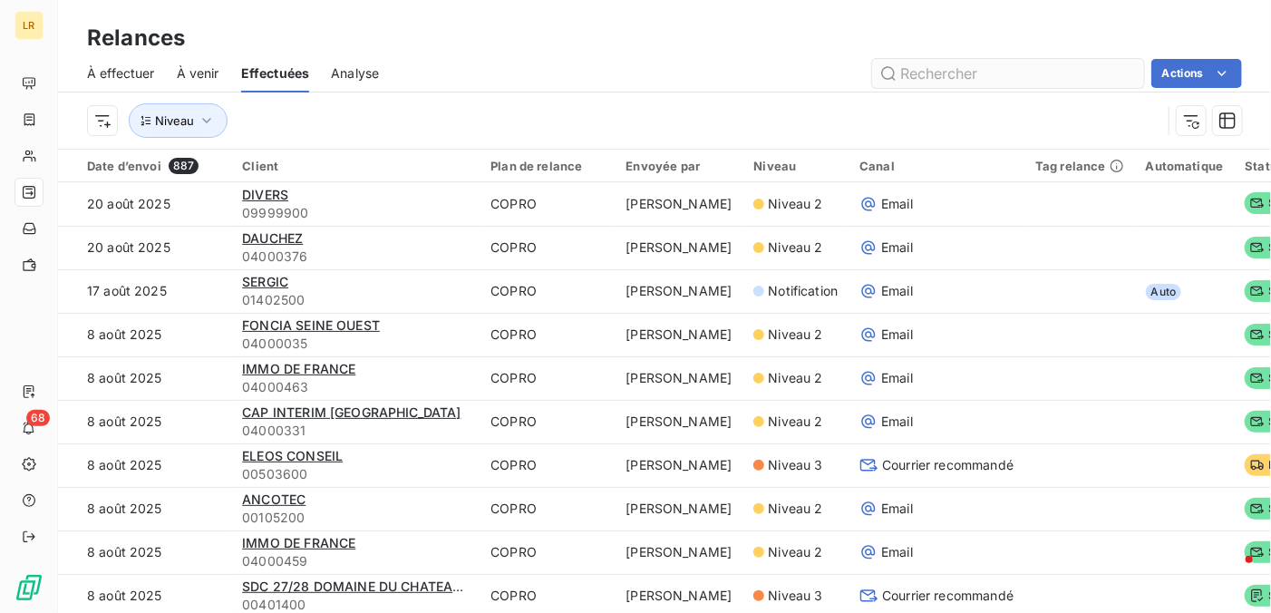
click at [944, 79] on input "text" at bounding box center [1008, 73] width 272 height 29
type input "04000351"
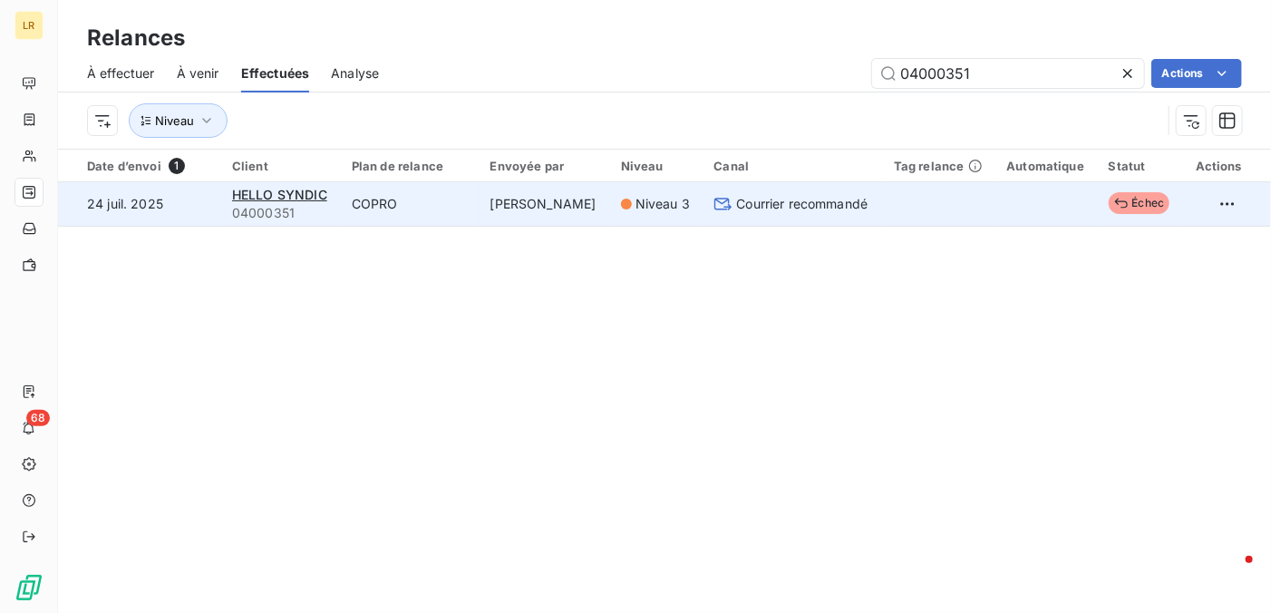
click at [1138, 199] on span "Échec" at bounding box center [1140, 203] width 62 height 22
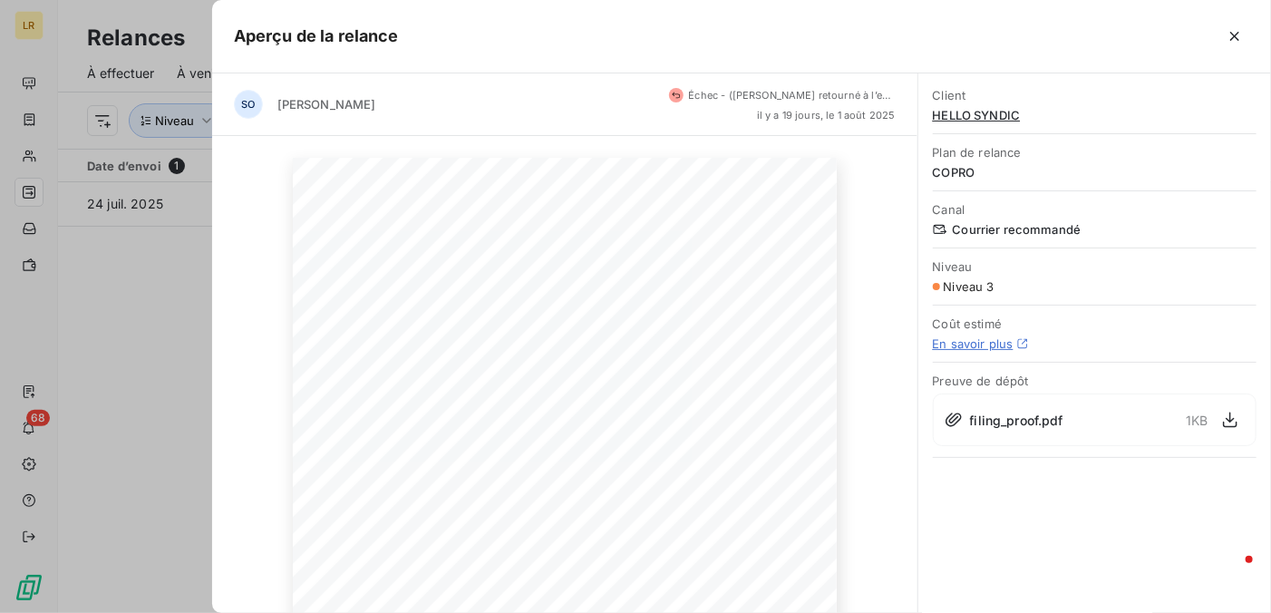
click at [149, 298] on div at bounding box center [635, 306] width 1271 height 613
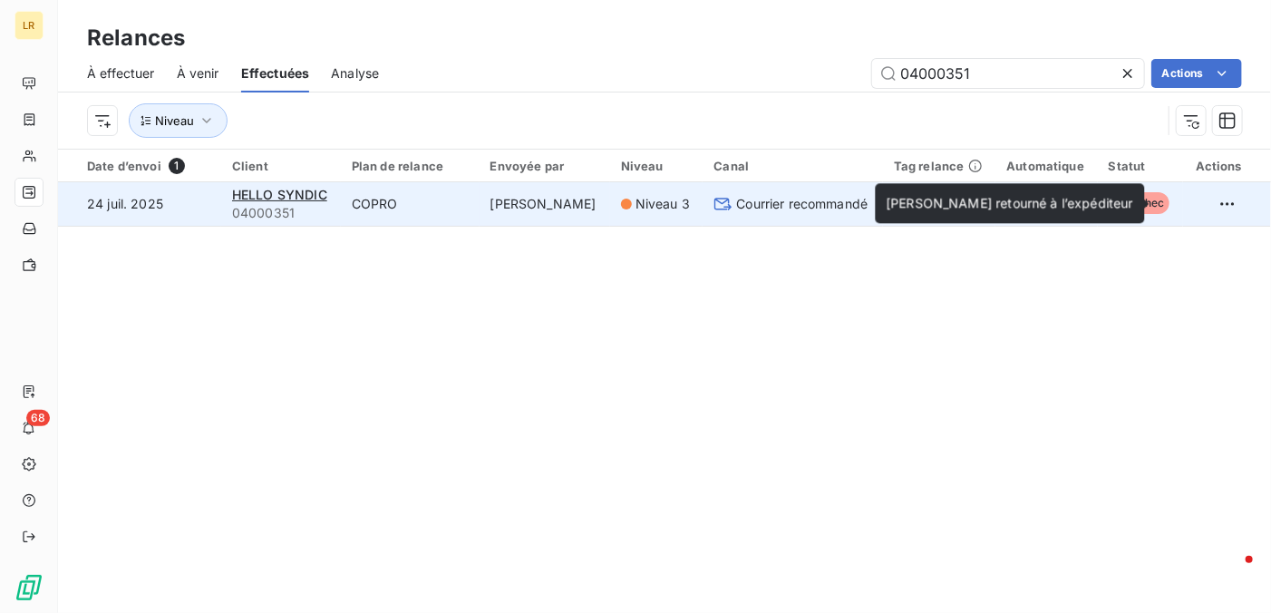
click at [1137, 193] on span "Échec" at bounding box center [1140, 203] width 62 height 22
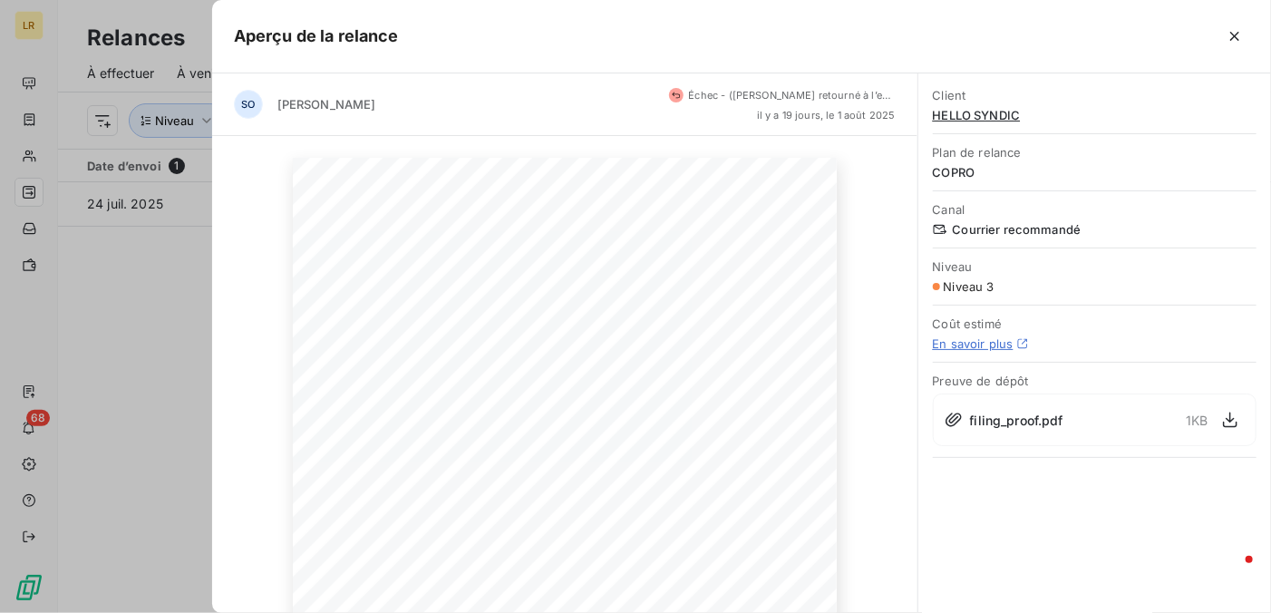
click at [111, 289] on div at bounding box center [635, 306] width 1271 height 613
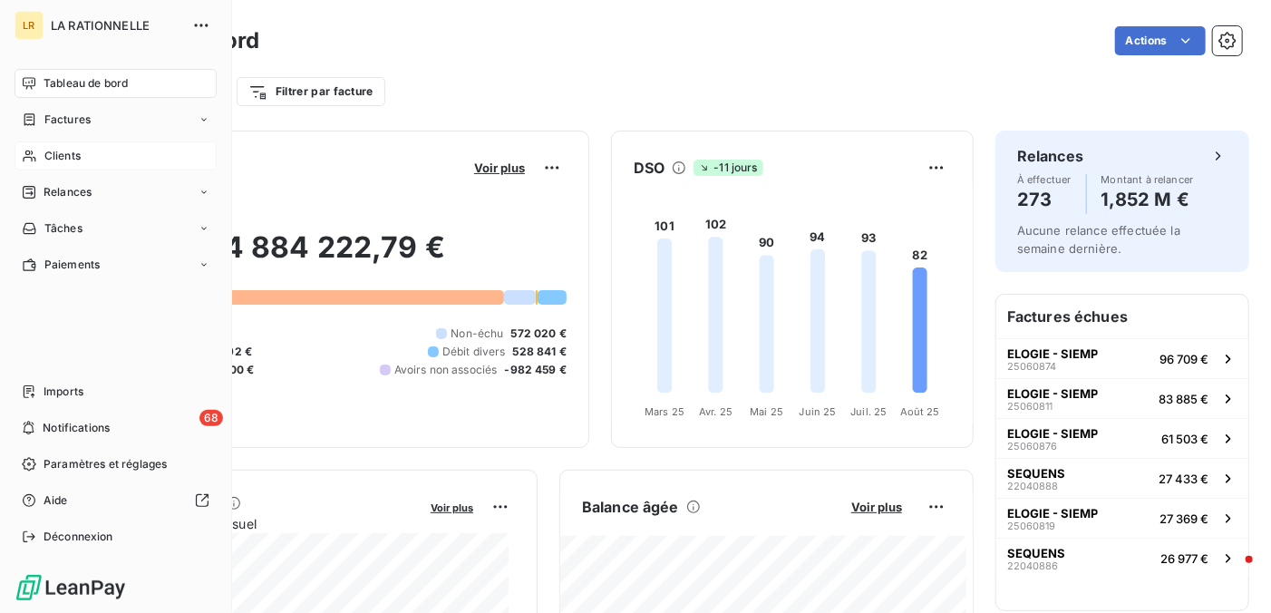
click at [71, 162] on span "Clients" at bounding box center [62, 156] width 36 height 16
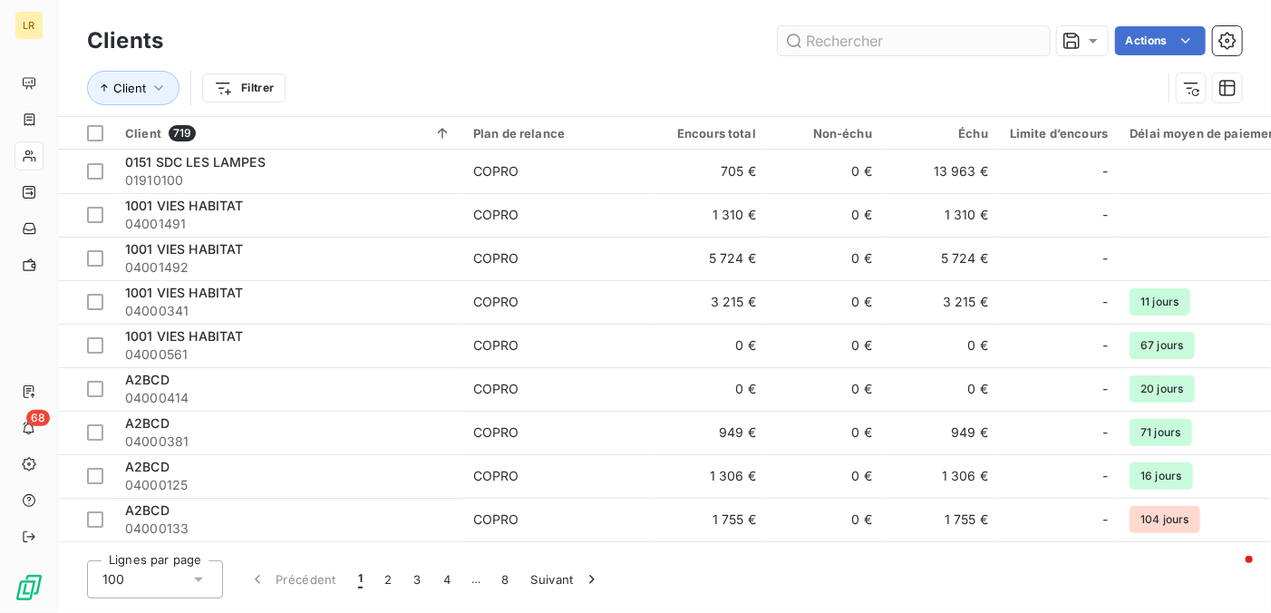
click at [917, 44] on input "text" at bounding box center [914, 40] width 272 height 29
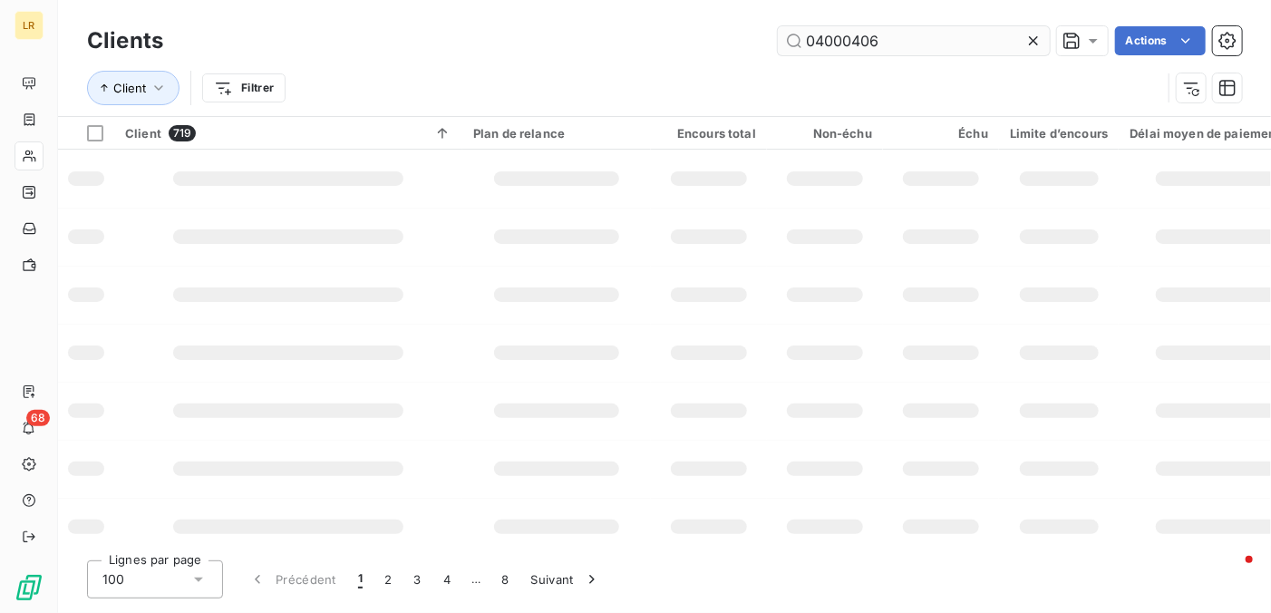
type input "04000406"
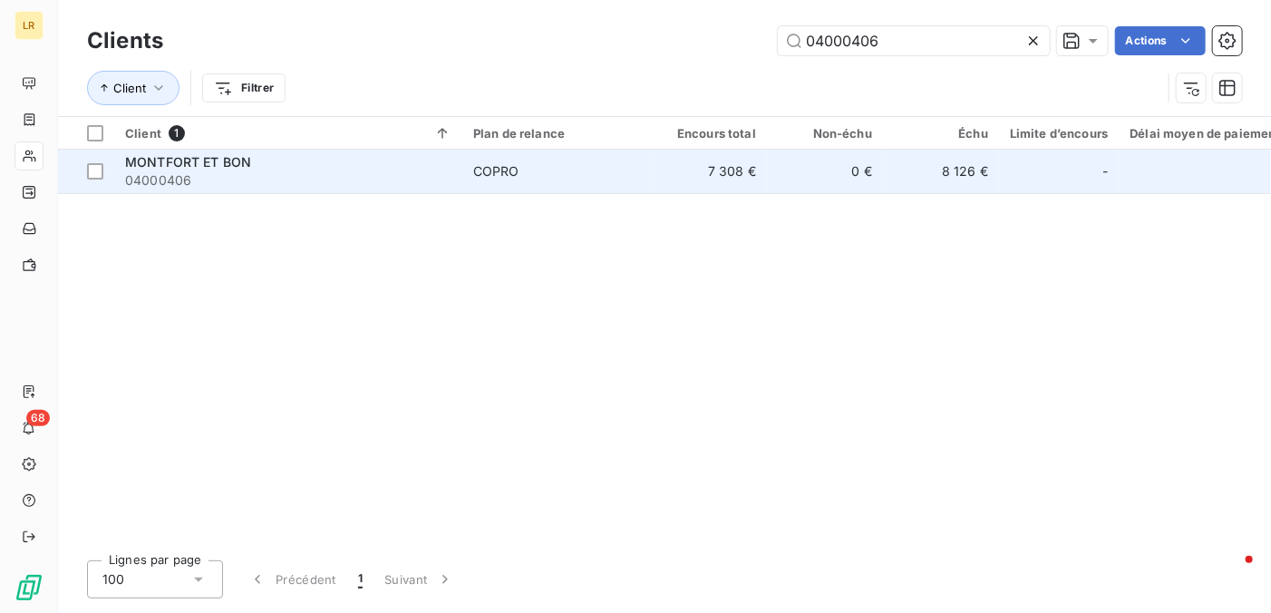
click at [214, 157] on span "MONTFORT ET BON" at bounding box center [188, 161] width 126 height 15
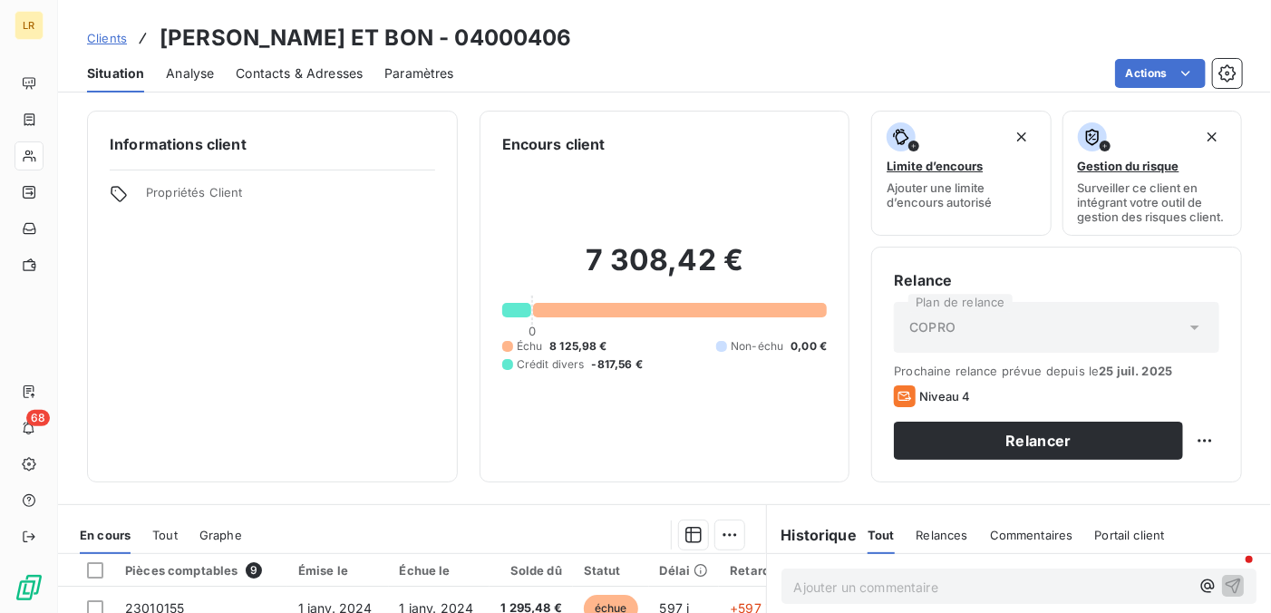
click at [277, 68] on span "Contacts & Adresses" at bounding box center [299, 73] width 127 height 18
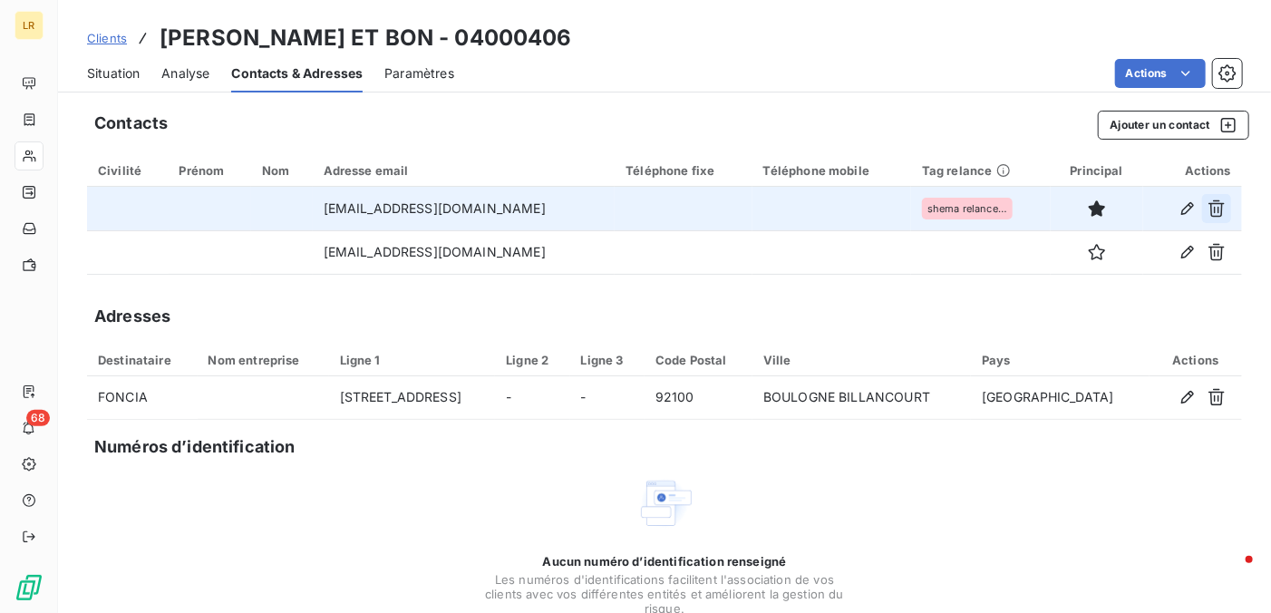
click at [1207, 205] on icon "button" at bounding box center [1216, 208] width 18 height 18
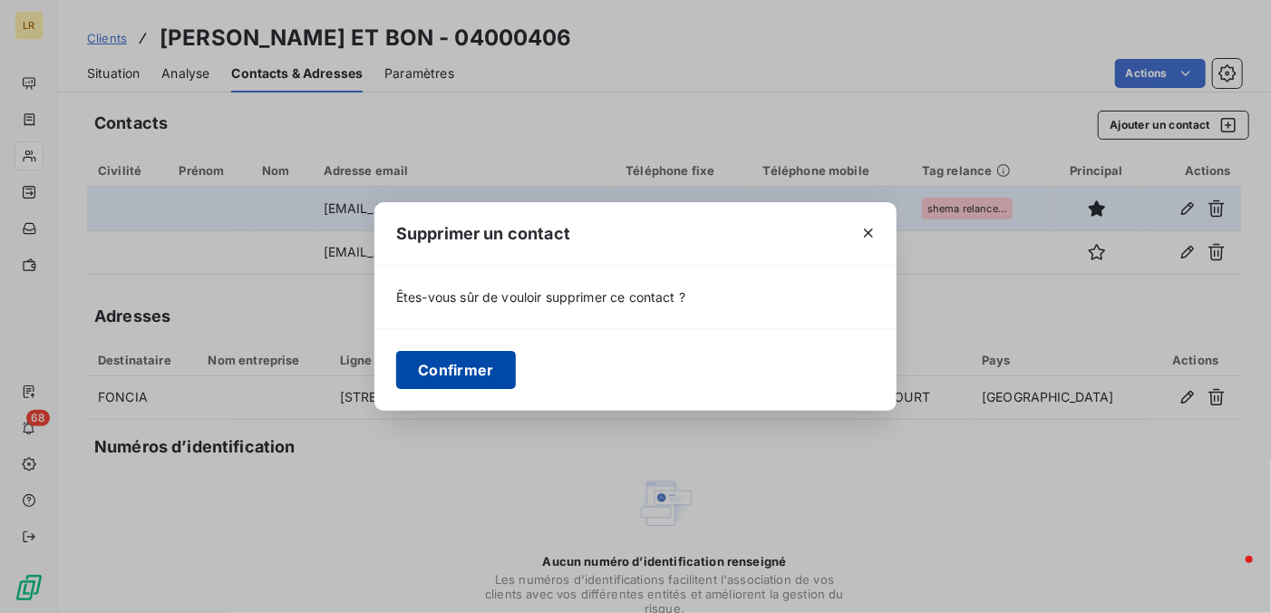
click at [462, 364] on button "Confirmer" at bounding box center [456, 370] width 120 height 38
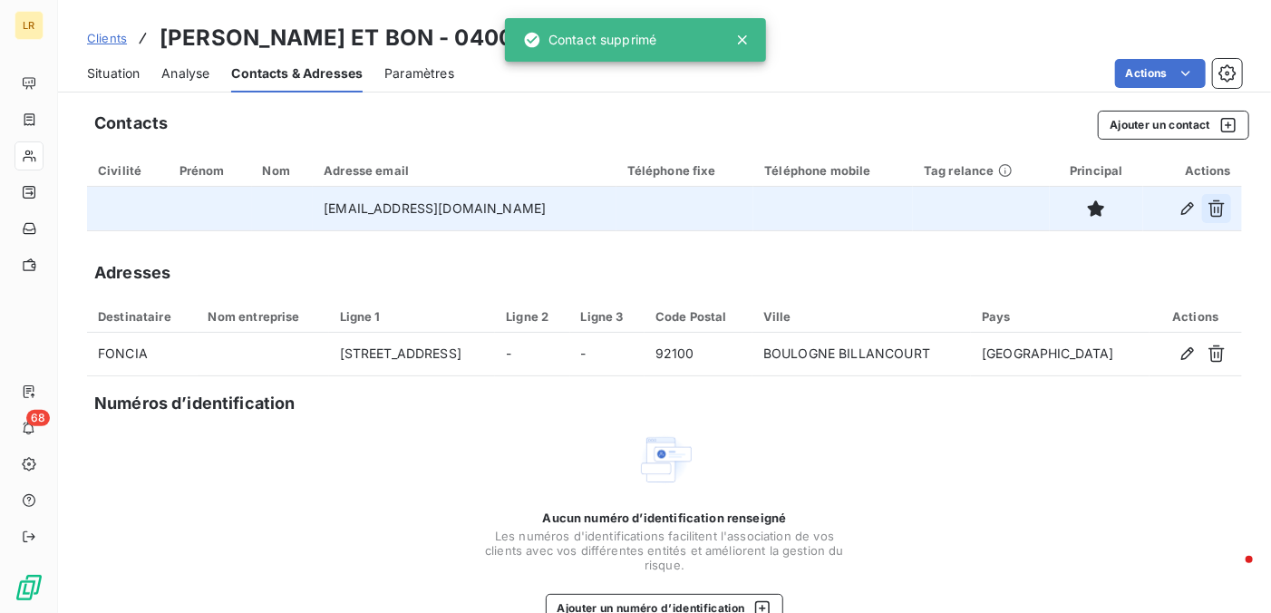
click at [1207, 209] on icon "button" at bounding box center [1216, 208] width 18 height 18
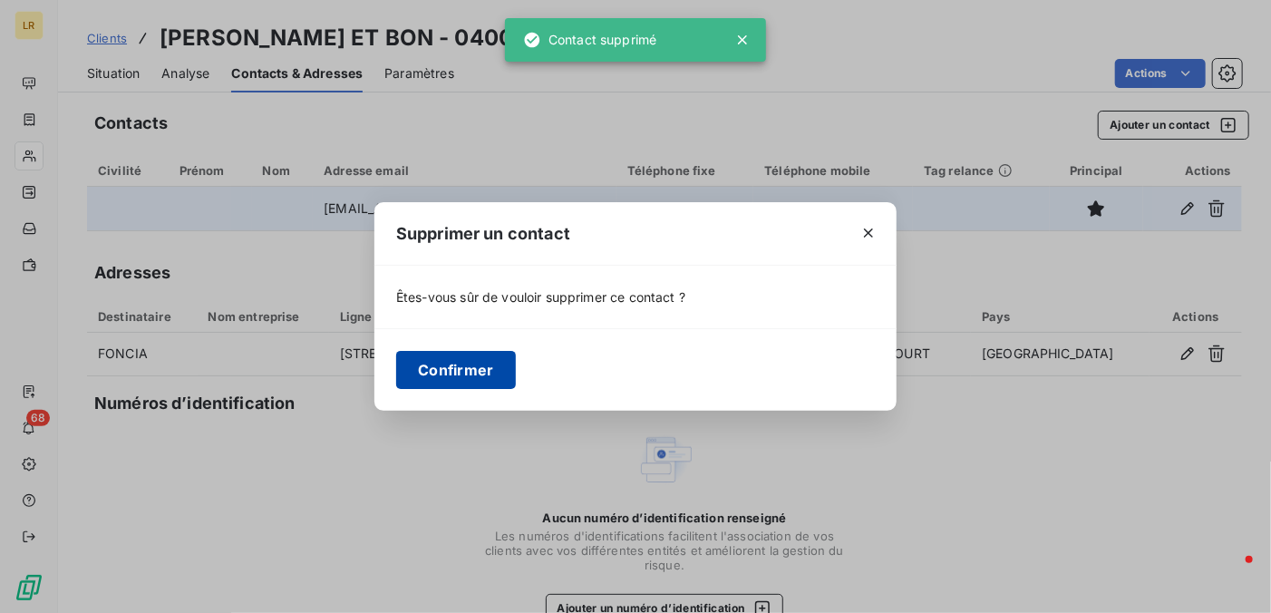
click at [497, 369] on button "Confirmer" at bounding box center [456, 370] width 120 height 38
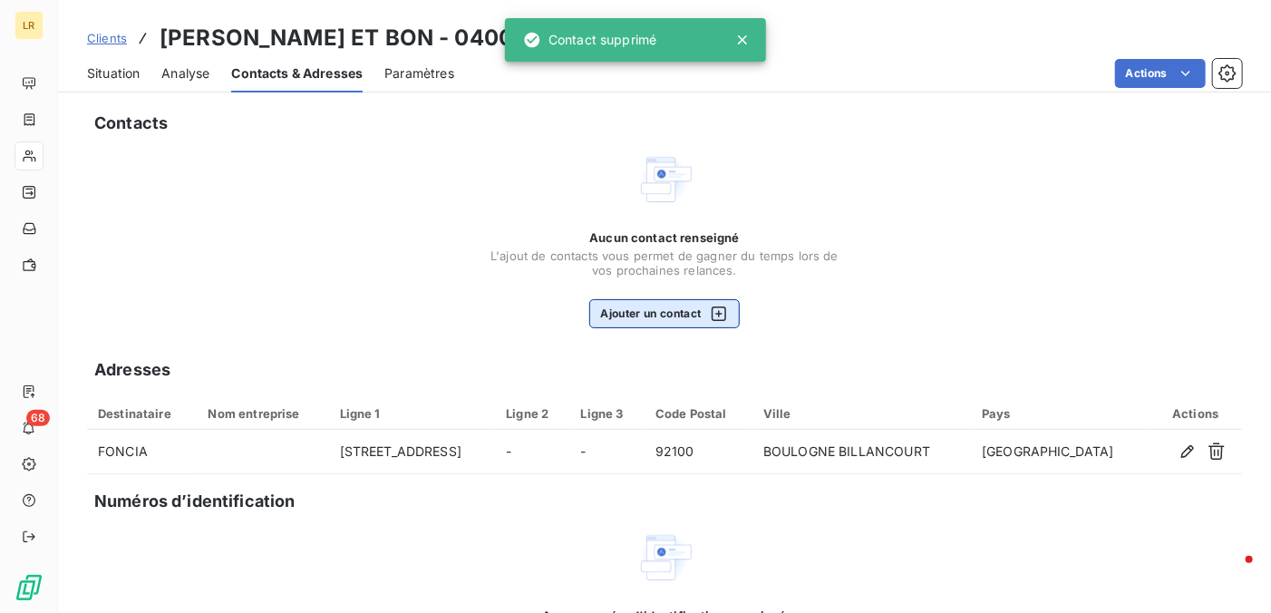
click at [634, 313] on button "Ajouter un contact" at bounding box center [664, 313] width 151 height 29
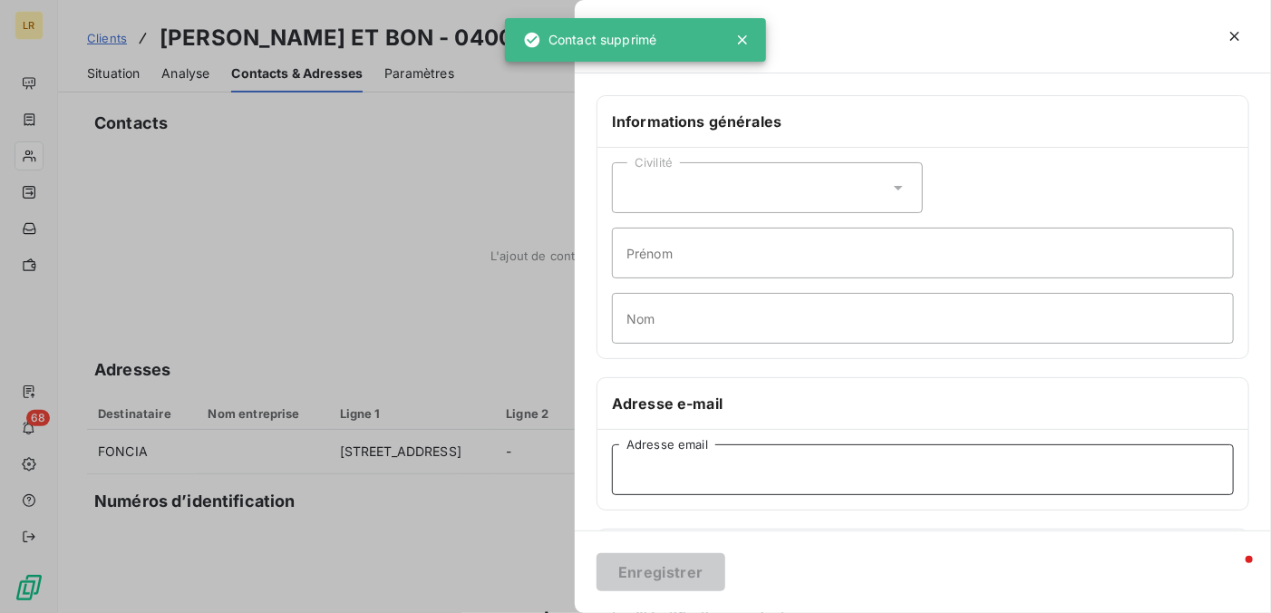
click at [644, 464] on input "Adresse email" at bounding box center [923, 469] width 622 height 51
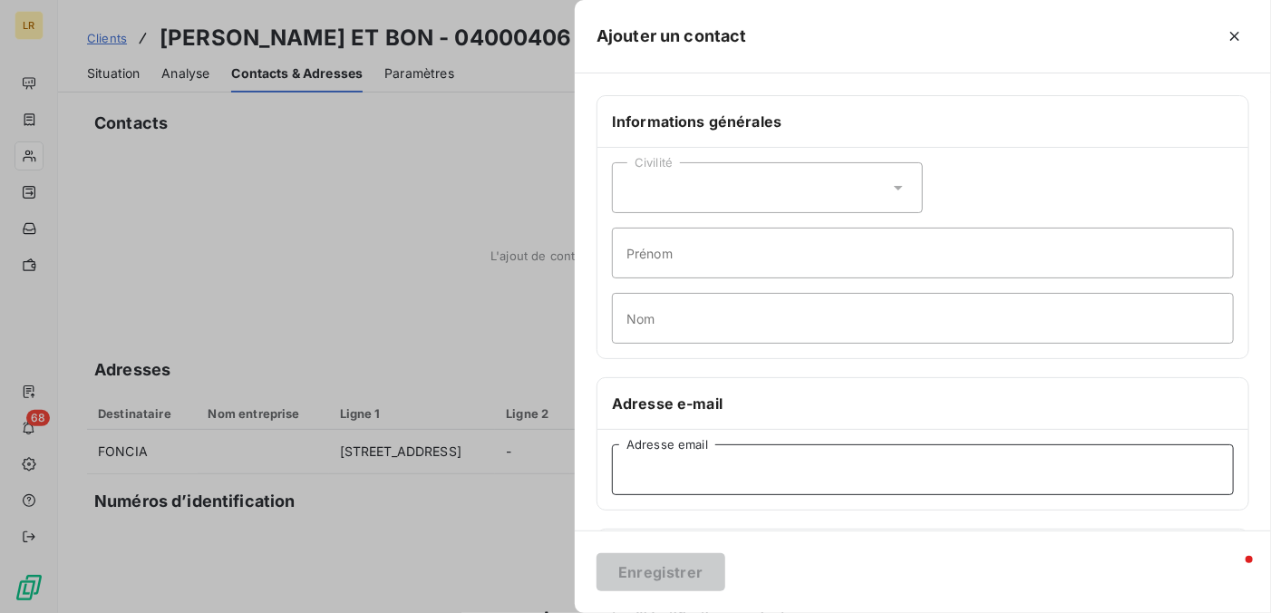
paste input "[PERSON_NAME][EMAIL_ADDRESS][DOMAIN_NAME]"
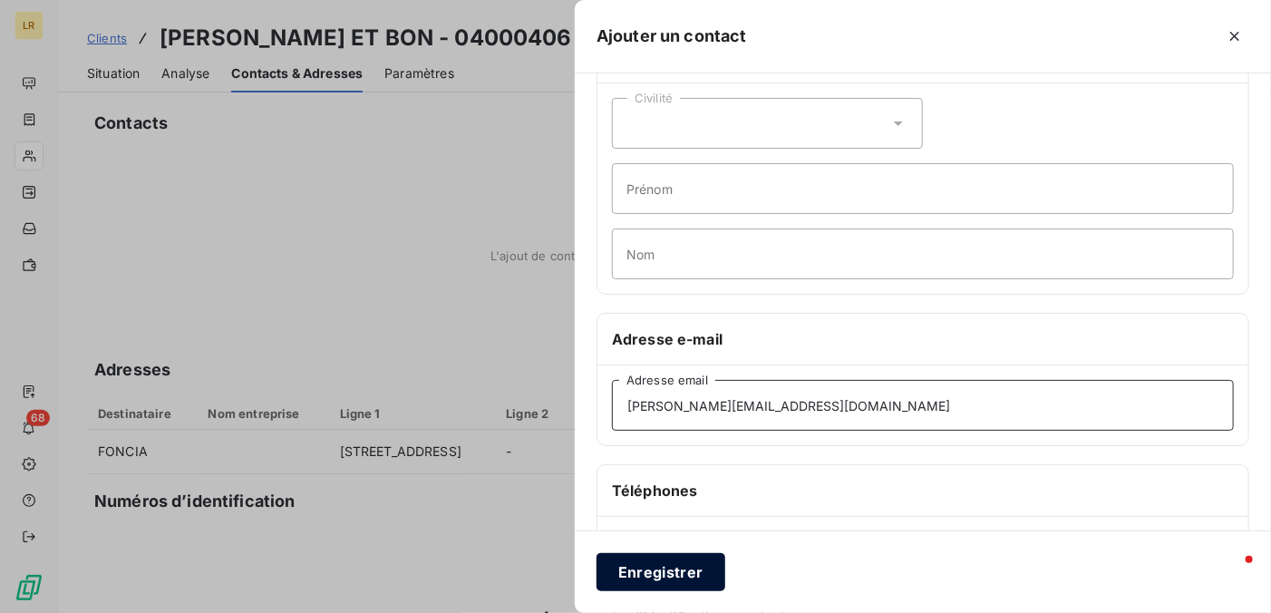
scroll to position [91, 0]
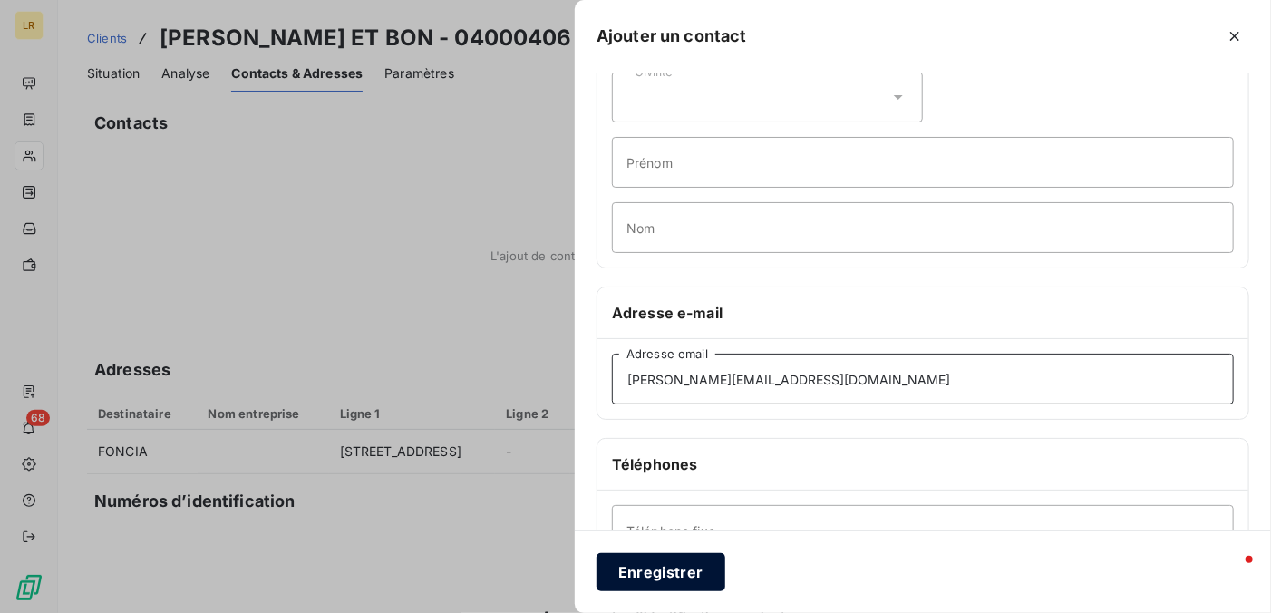
type input "[PERSON_NAME][EMAIL_ADDRESS][DOMAIN_NAME]"
click at [656, 576] on button "Enregistrer" at bounding box center [660, 572] width 129 height 38
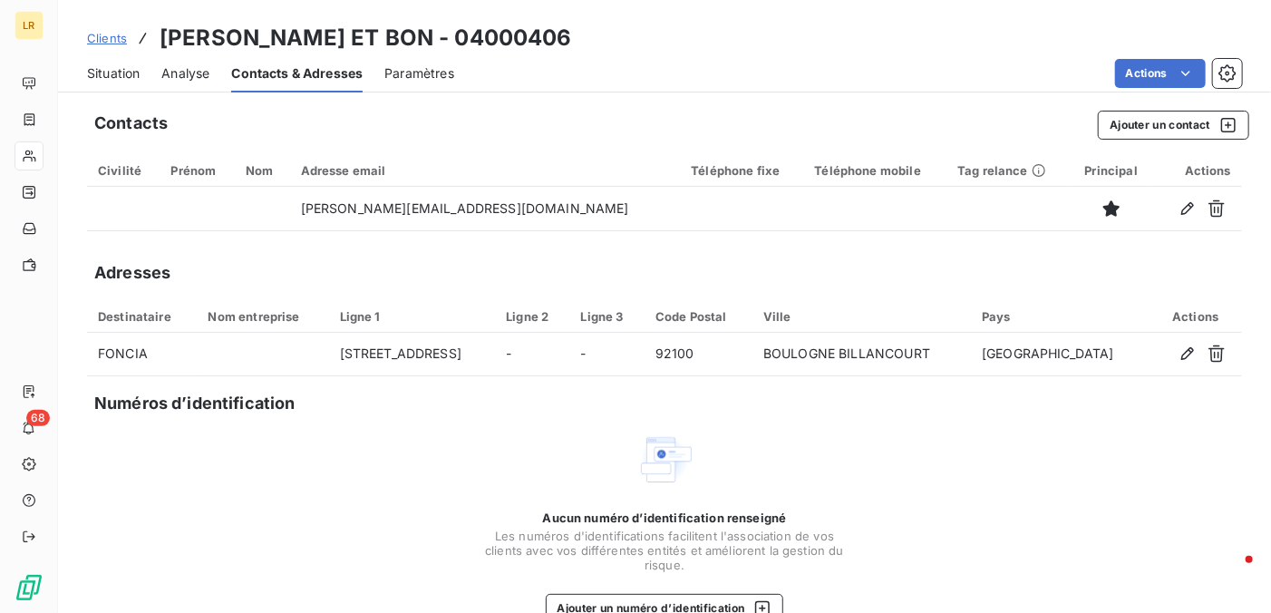
click at [449, 265] on div "Adresses" at bounding box center [664, 272] width 1155 height 25
drag, startPoint x: 968, startPoint y: 481, endPoint x: 972, endPoint y: 468, distance: 14.1
click at [972, 470] on div "Aucun numéro d’identification renseigné Les numéros d'identifications faciliten…" at bounding box center [664, 527] width 1155 height 192
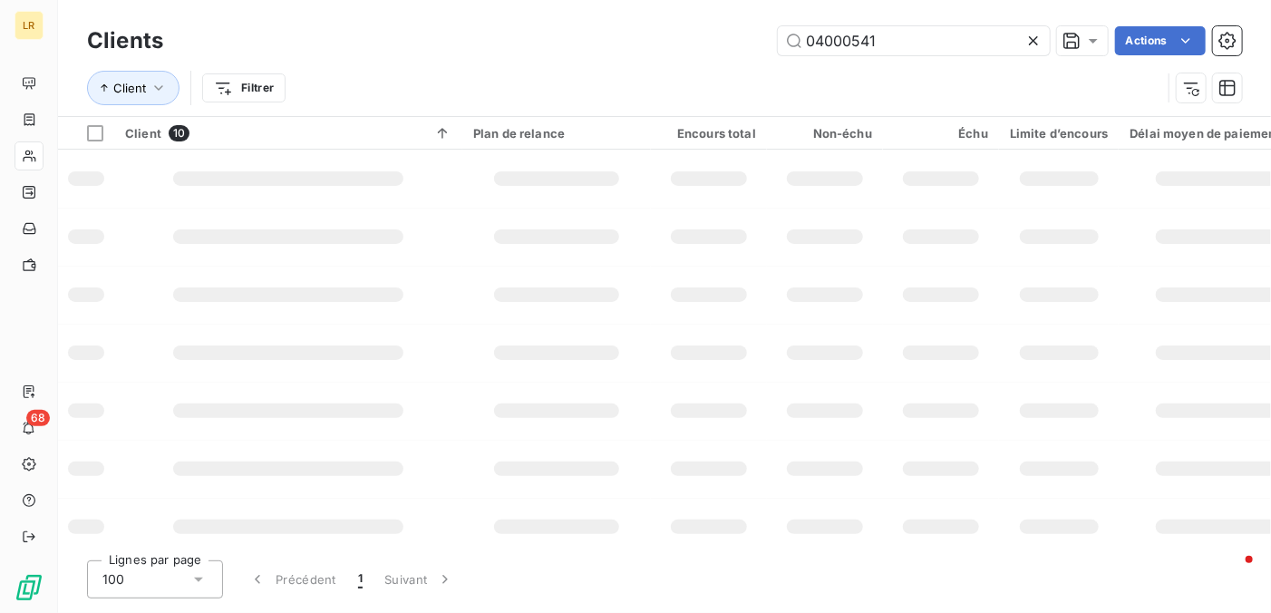
type input "04000541"
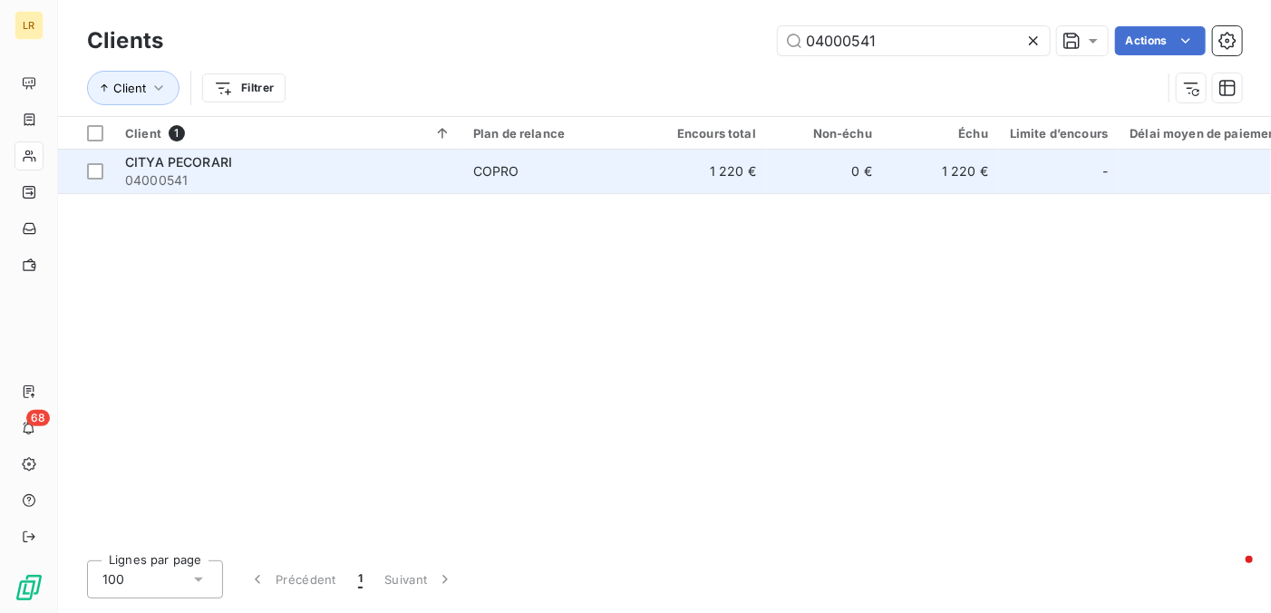
click at [218, 155] on span "CITYA PECORARI" at bounding box center [178, 161] width 107 height 15
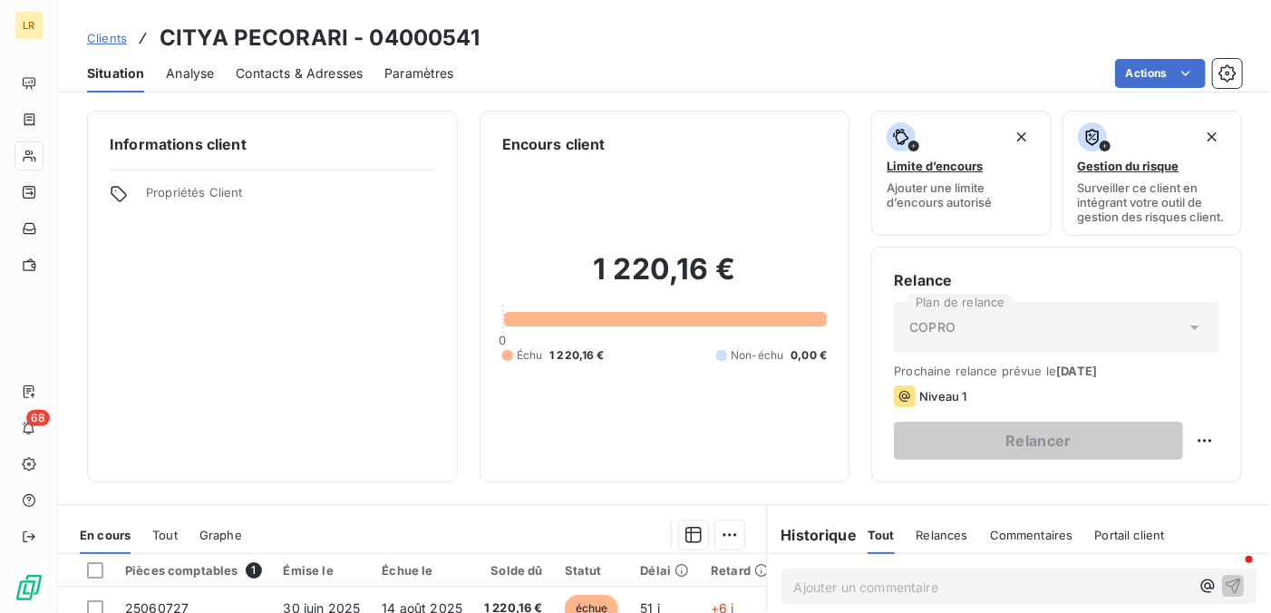
click at [276, 77] on span "Contacts & Adresses" at bounding box center [299, 73] width 127 height 18
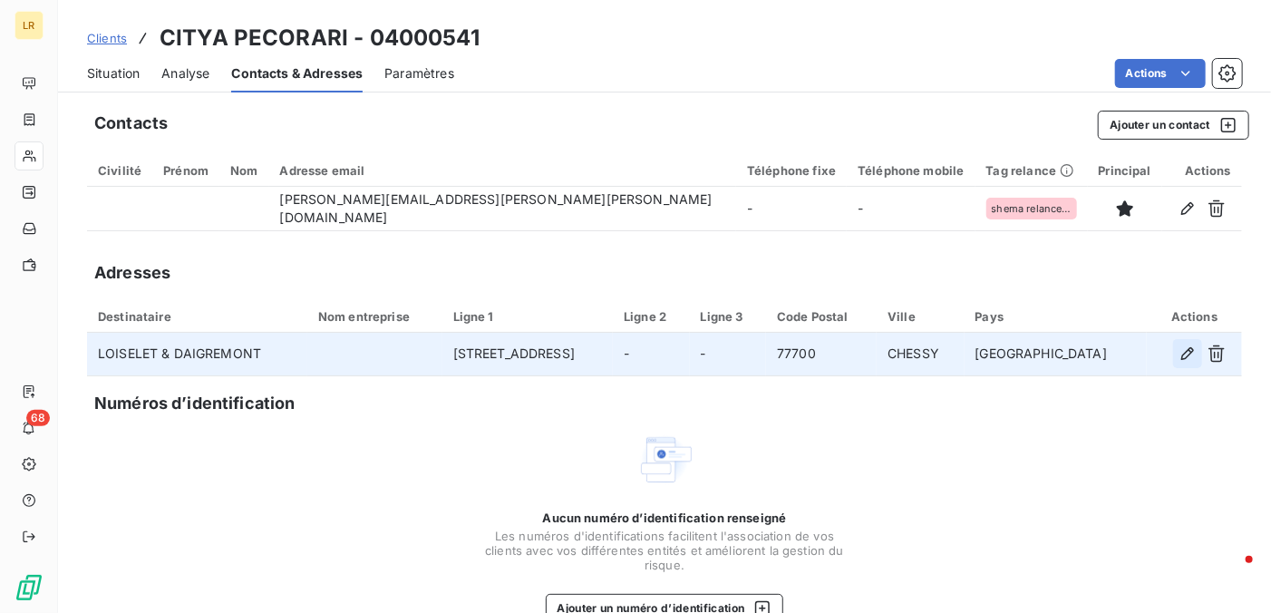
click at [1178, 353] on icon "button" at bounding box center [1187, 353] width 18 height 18
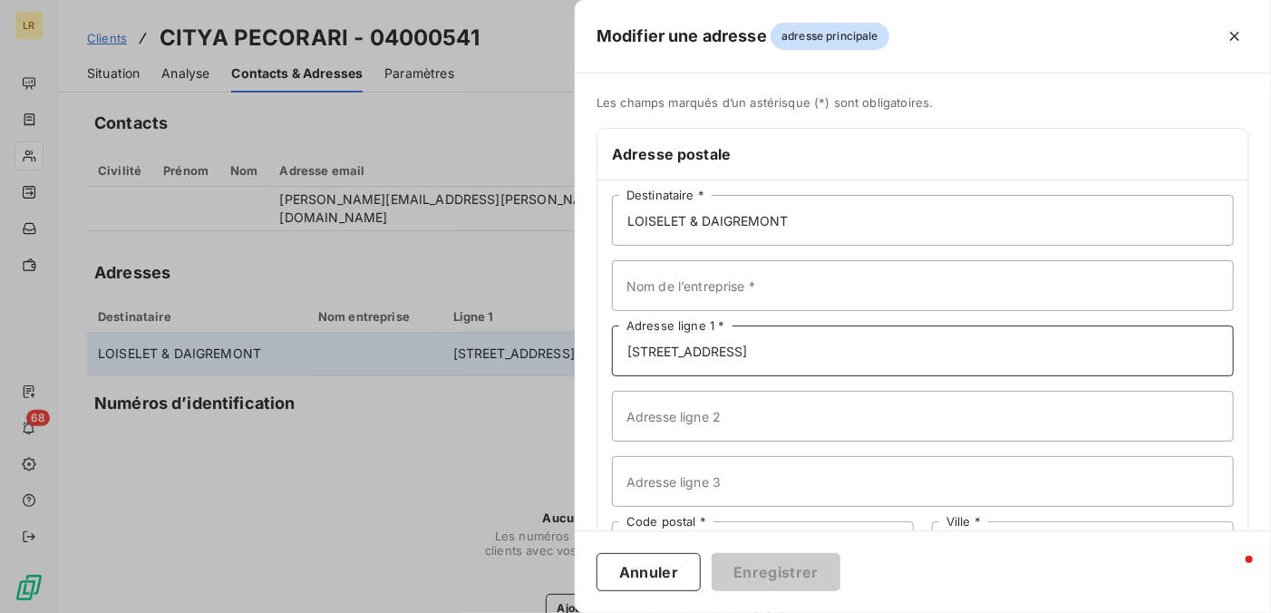
click at [885, 351] on input "[STREET_ADDRESS]" at bounding box center [923, 350] width 622 height 51
type input "[STREET_ADDRESS]"
click at [646, 278] on input "Nom de l’entreprise *" at bounding box center [923, 285] width 622 height 51
type input "SDC ORSOVILLE"
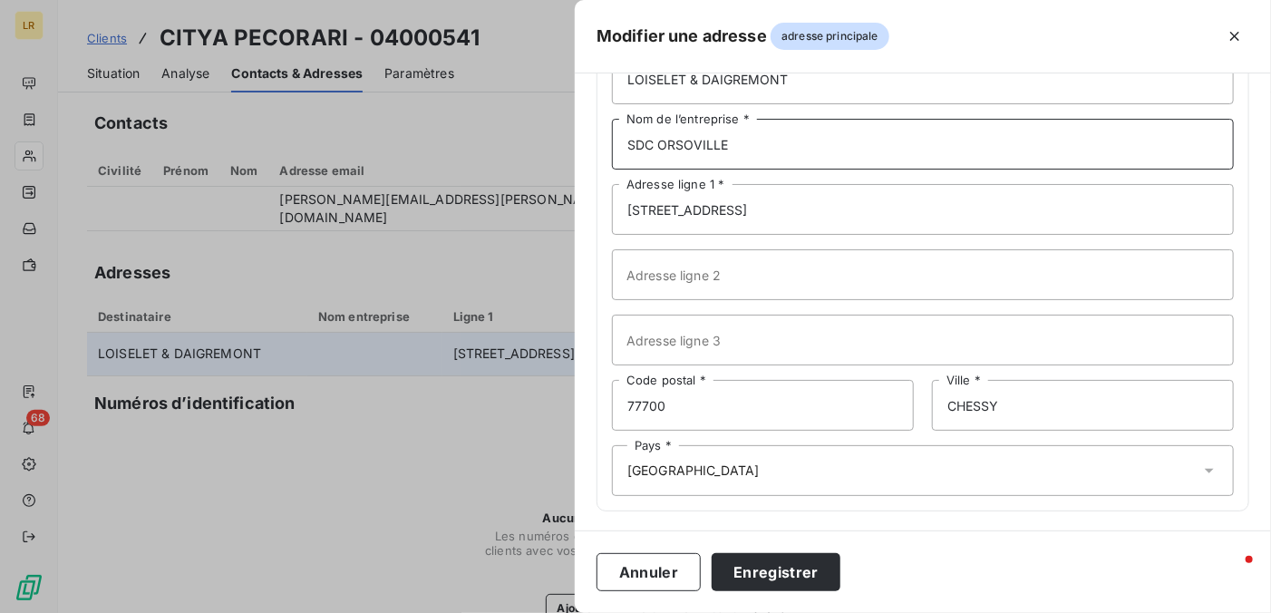
scroll to position [142, 0]
click at [762, 571] on button "Enregistrer" at bounding box center [776, 572] width 129 height 38
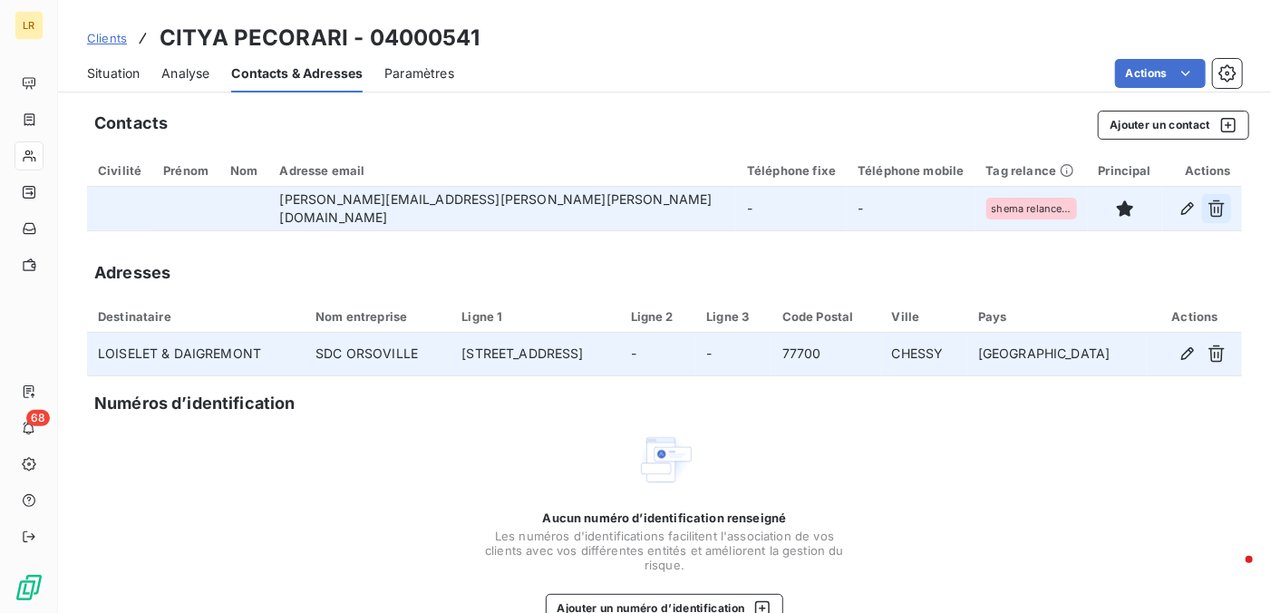
click at [1207, 208] on icon "button" at bounding box center [1216, 208] width 18 height 18
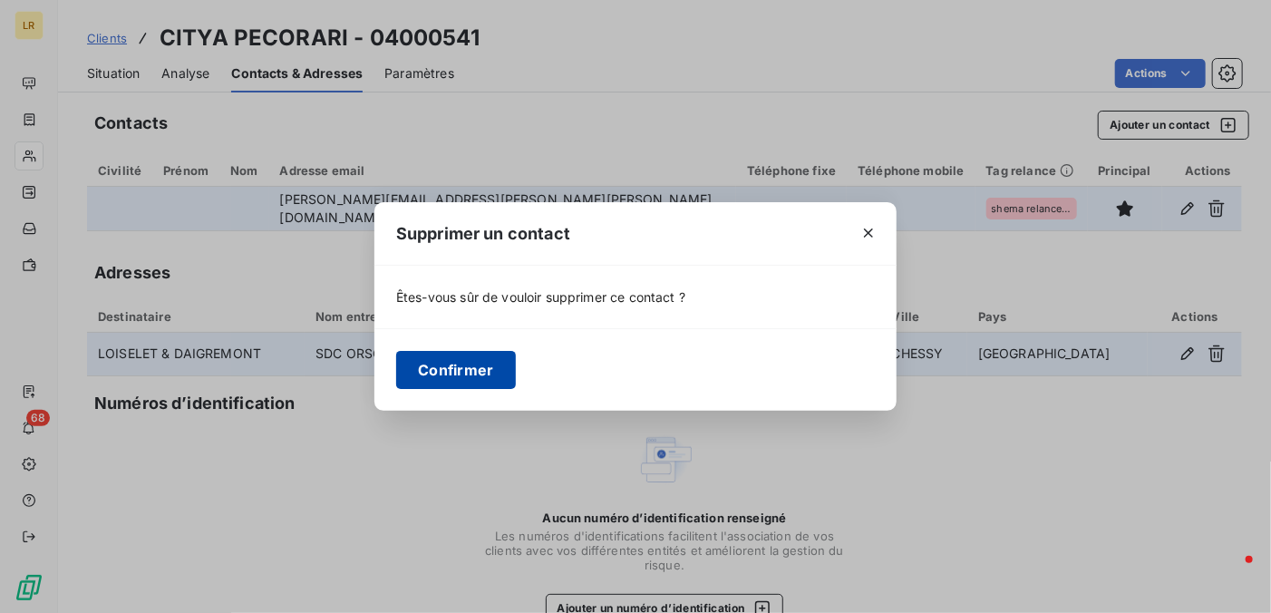
click at [460, 372] on button "Confirmer" at bounding box center [456, 370] width 120 height 38
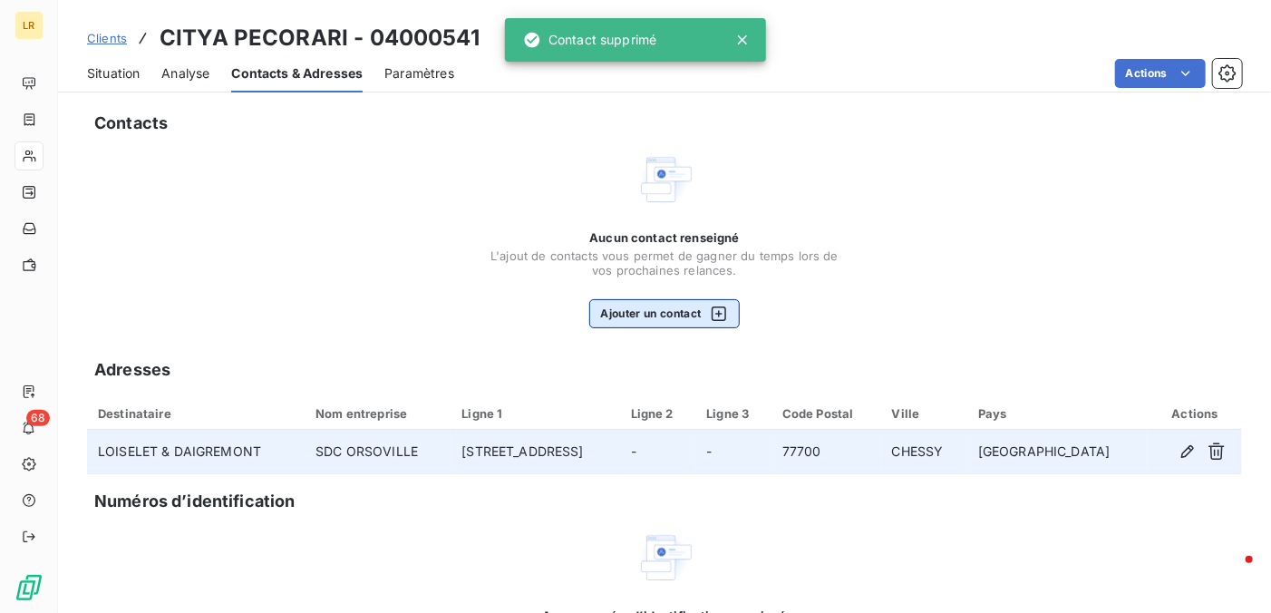
click at [654, 317] on button "Ajouter un contact" at bounding box center [664, 313] width 151 height 29
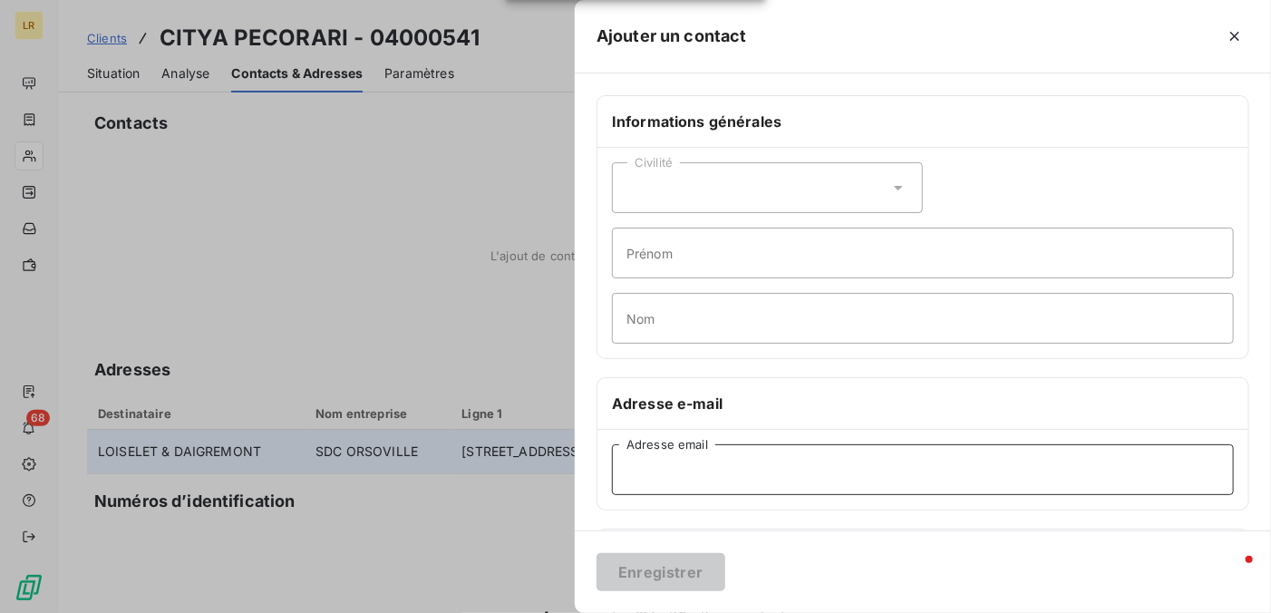
drag, startPoint x: 644, startPoint y: 480, endPoint x: 644, endPoint y: 470, distance: 10.0
click at [645, 478] on input "Adresse email" at bounding box center [923, 469] width 622 height 51
paste input "[EMAIL_ADDRESS][DOMAIN_NAME]"
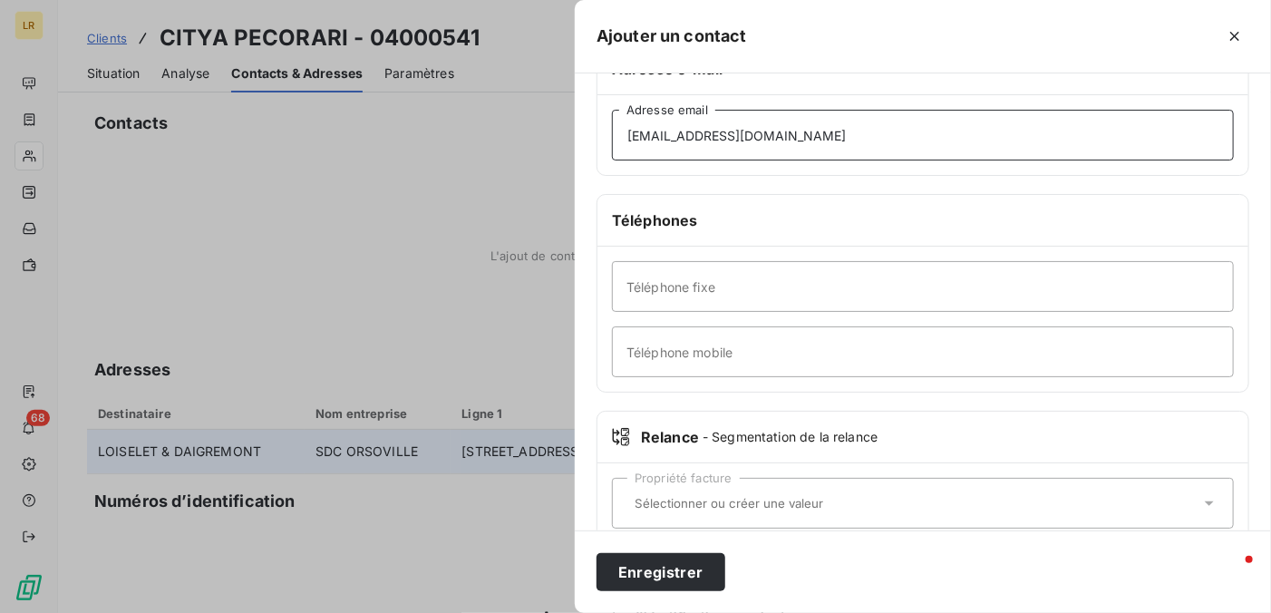
scroll to position [363, 0]
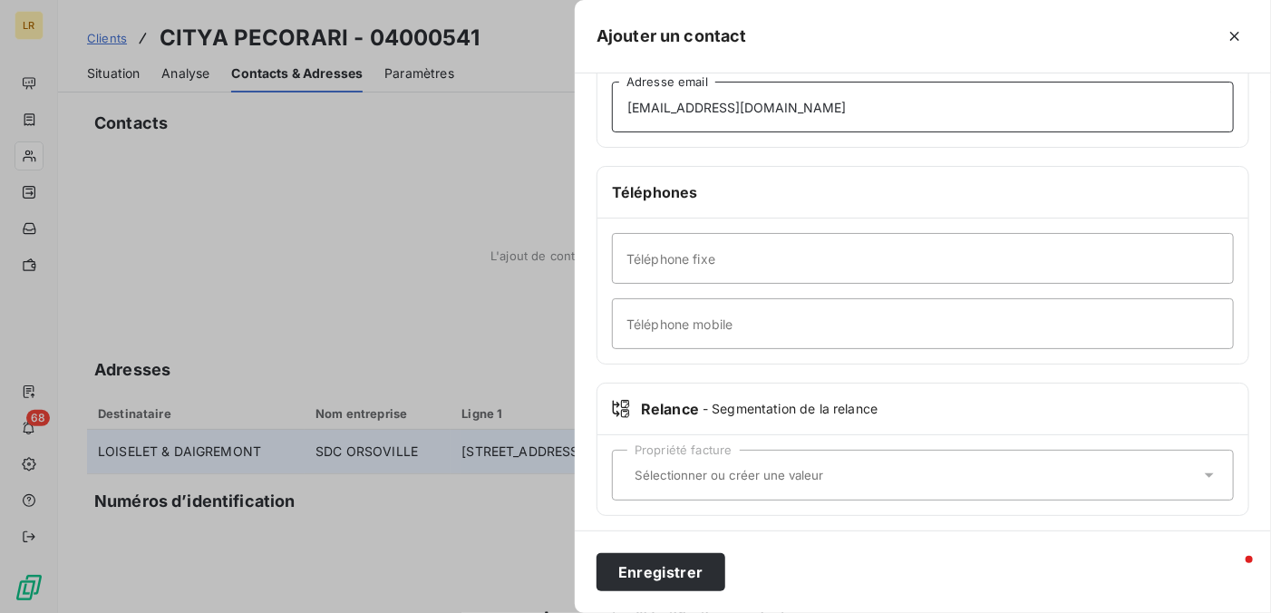
type input "[EMAIL_ADDRESS][DOMAIN_NAME]"
click at [643, 467] on input "text" at bounding box center [913, 475] width 573 height 16
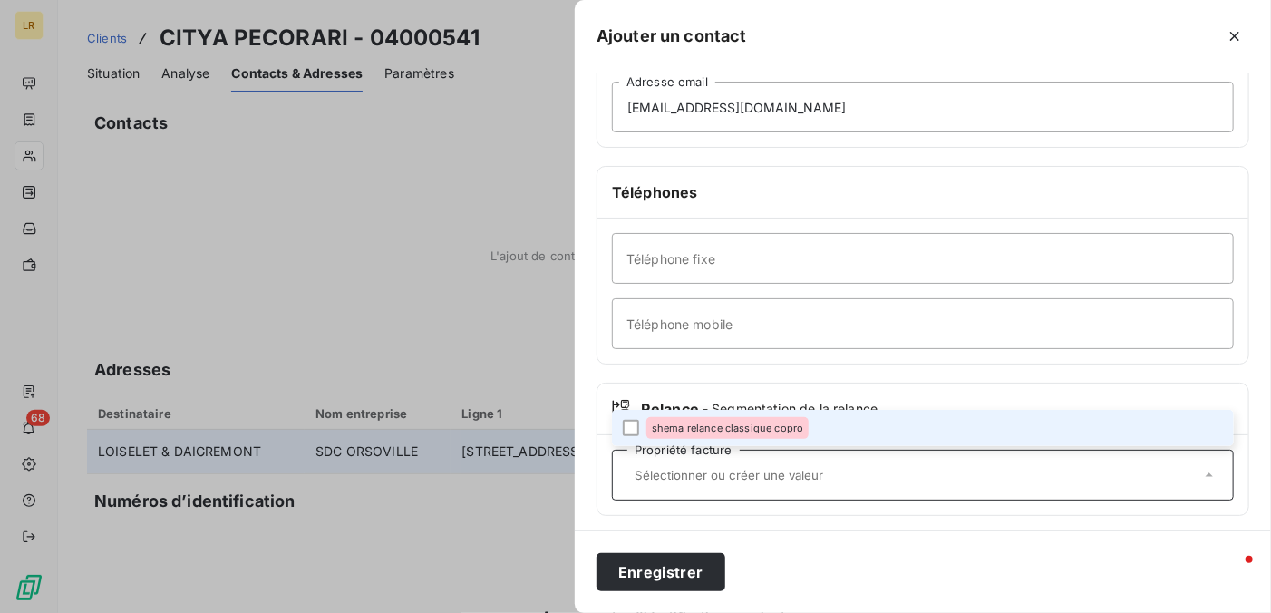
click at [629, 414] on li "shema relance classique copro" at bounding box center [923, 428] width 622 height 36
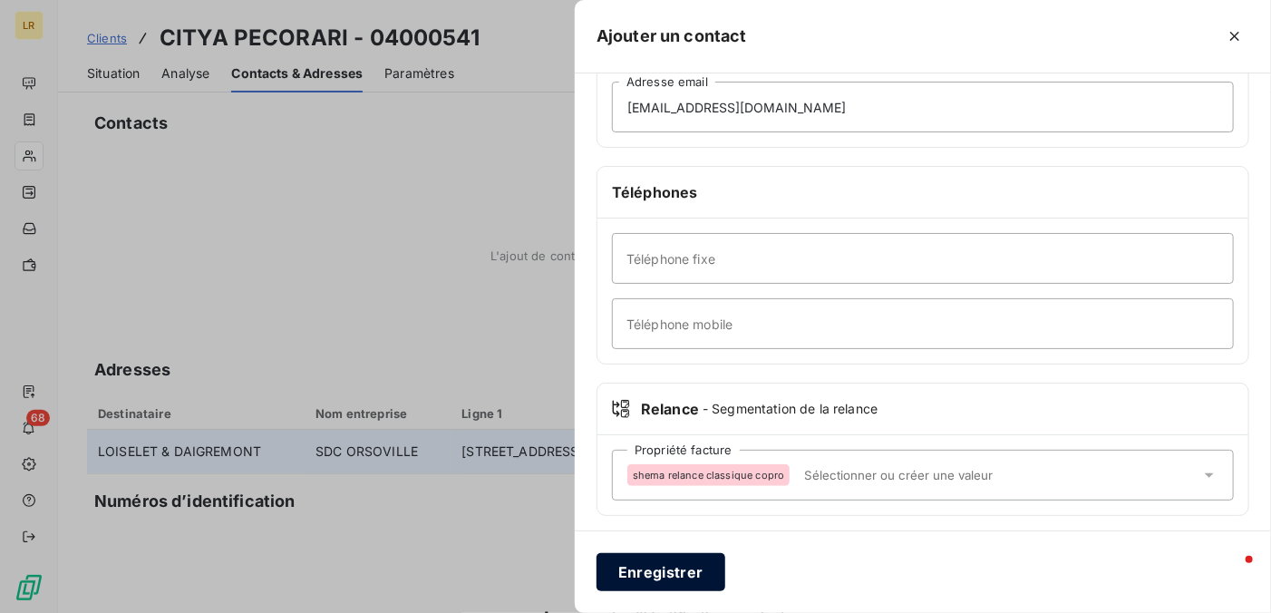
click at [670, 568] on button "Enregistrer" at bounding box center [660, 572] width 129 height 38
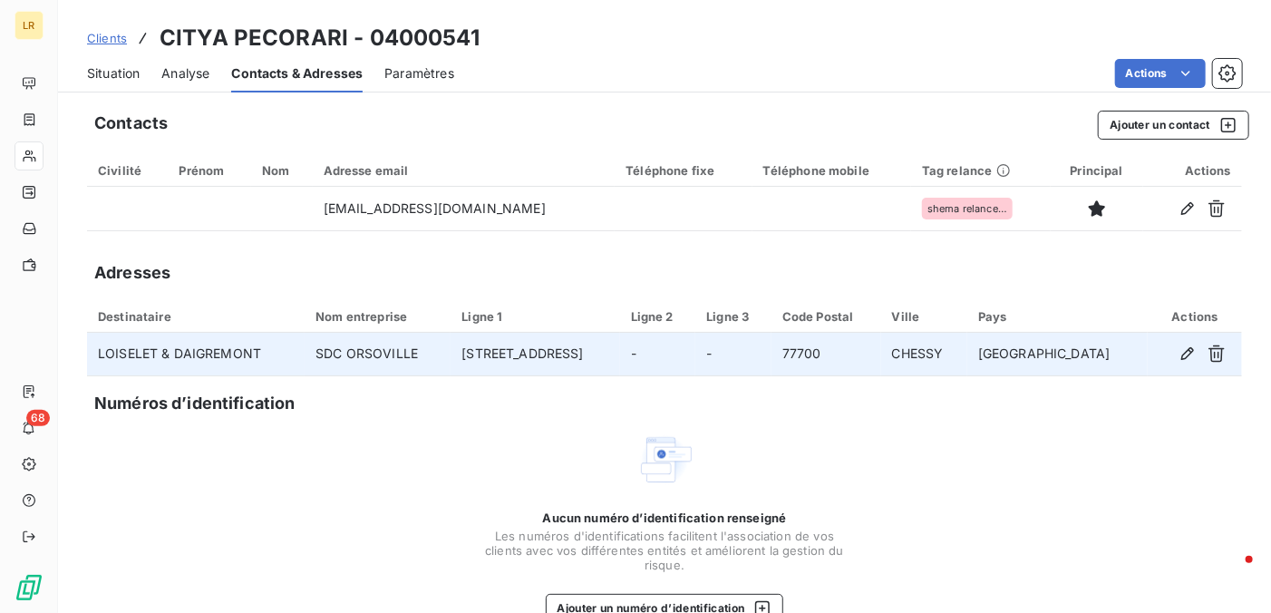
click at [363, 460] on div "Aucun numéro d’identification renseigné Les numéros d'identifications faciliten…" at bounding box center [664, 527] width 1155 height 192
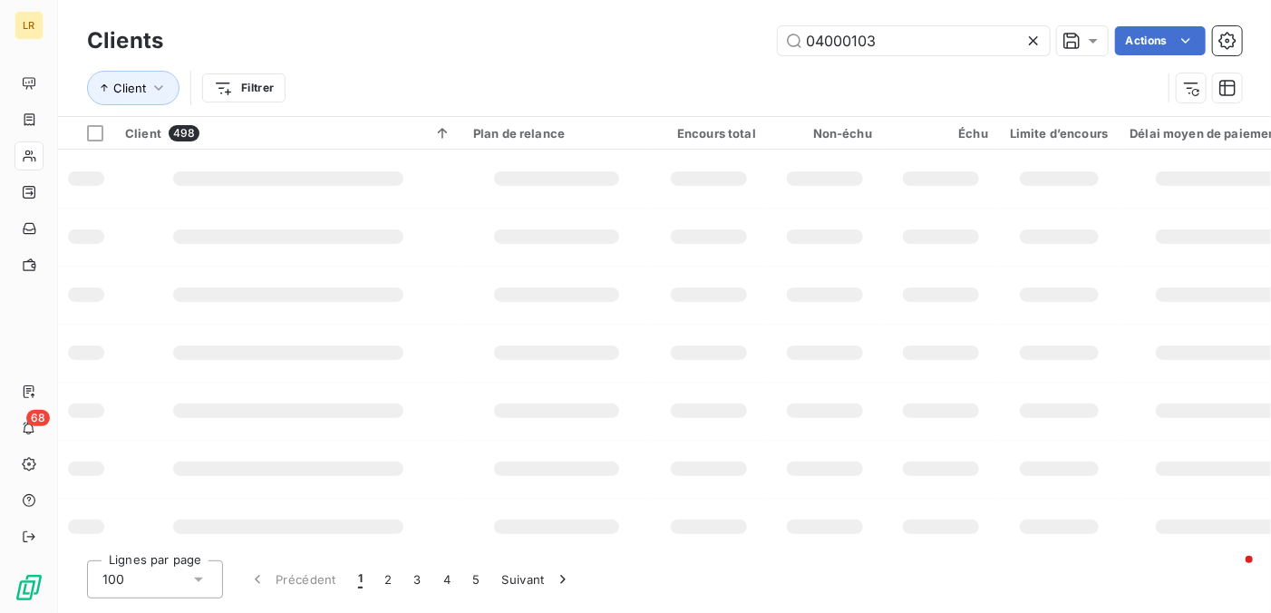
type input "04000103"
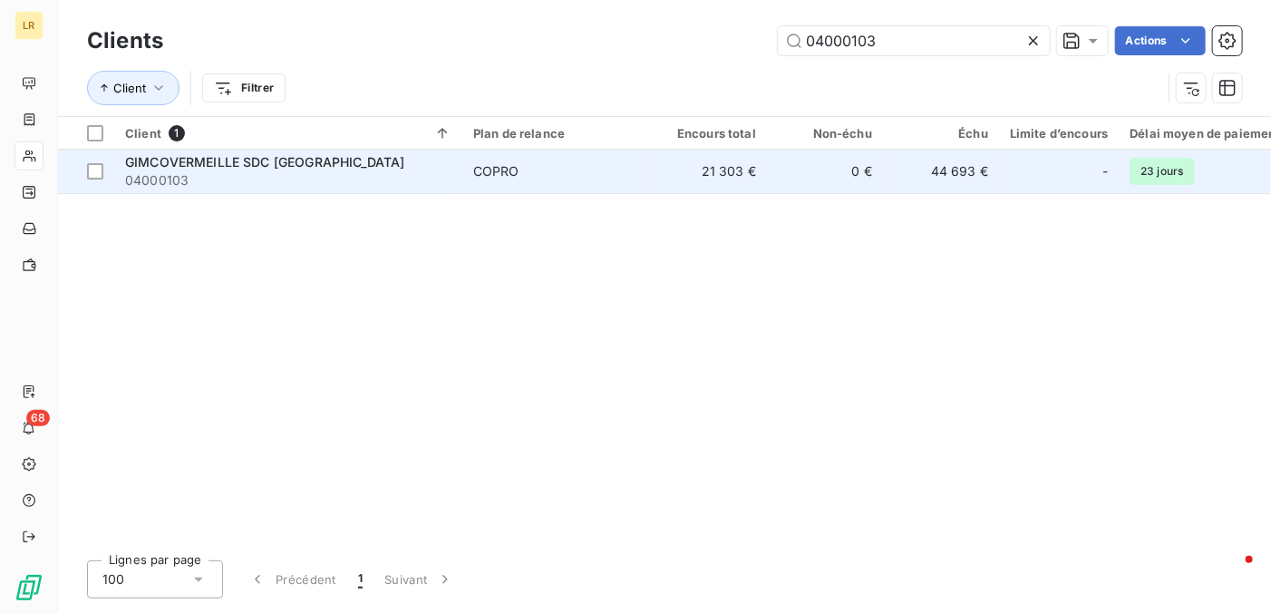
click at [270, 157] on span "GIMCOVERMEILLE SDC [GEOGRAPHIC_DATA]" at bounding box center [264, 161] width 279 height 15
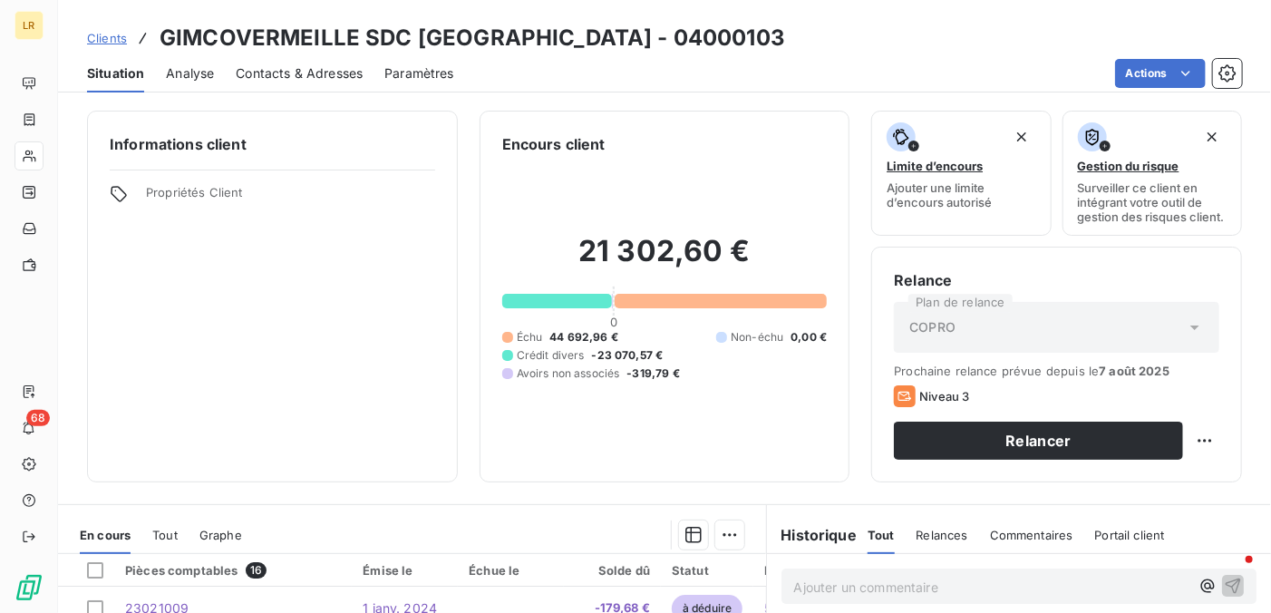
click at [336, 73] on span "Contacts & Adresses" at bounding box center [299, 73] width 127 height 18
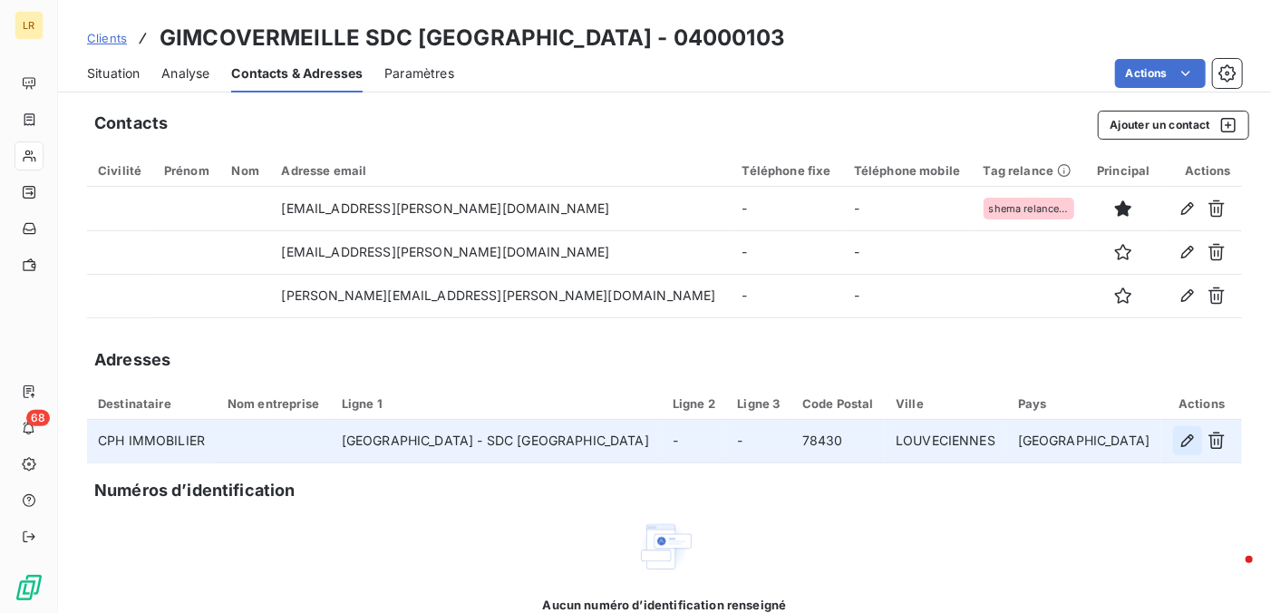
click at [1178, 439] on icon "button" at bounding box center [1187, 440] width 18 height 18
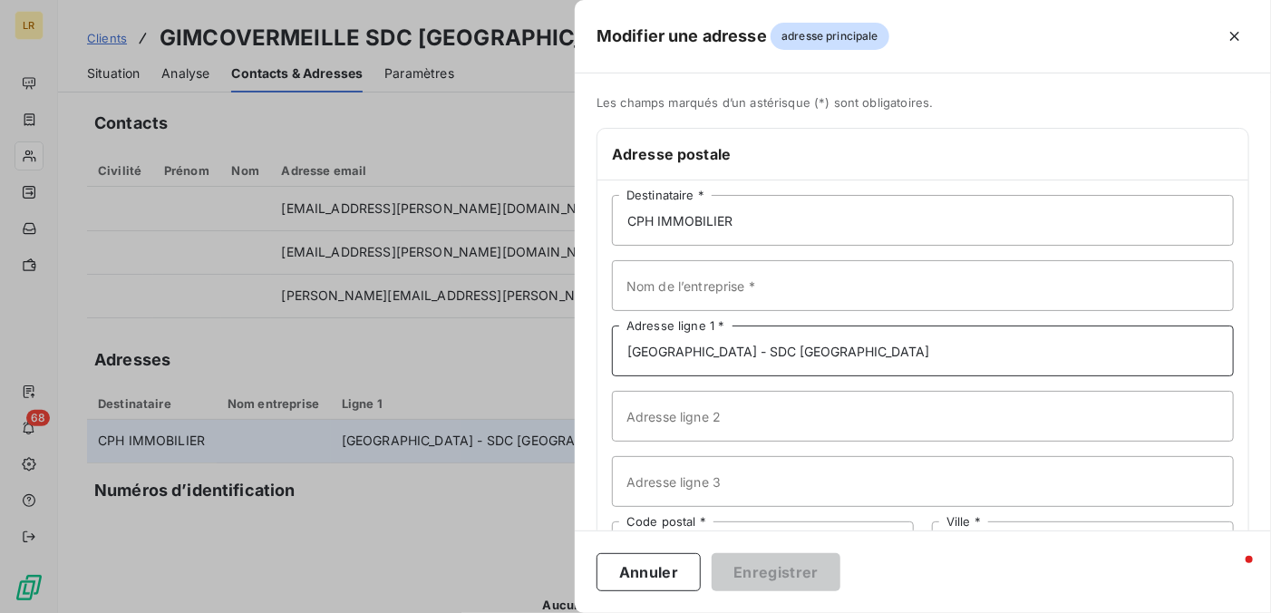
drag, startPoint x: 794, startPoint y: 345, endPoint x: 954, endPoint y: 351, distance: 160.5
click at [954, 351] on input "[GEOGRAPHIC_DATA] - SDC [GEOGRAPHIC_DATA]" at bounding box center [923, 350] width 622 height 51
type input "[GEOGRAPHIC_DATA] -"
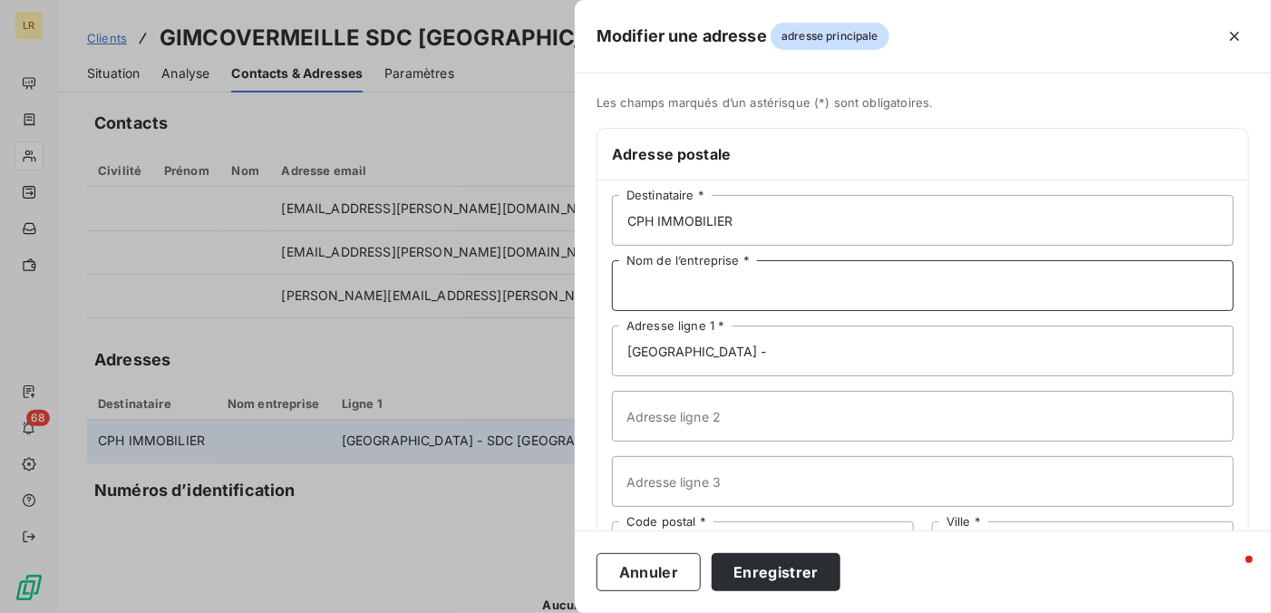
click at [718, 286] on input "Nom de l’entreprise *" at bounding box center [923, 285] width 622 height 51
paste input "SDC [GEOGRAPHIC_DATA]"
type input "SDC [GEOGRAPHIC_DATA]"
click at [823, 345] on input "[GEOGRAPHIC_DATA] -" at bounding box center [923, 350] width 622 height 51
type input "[GEOGRAPHIC_DATA]"
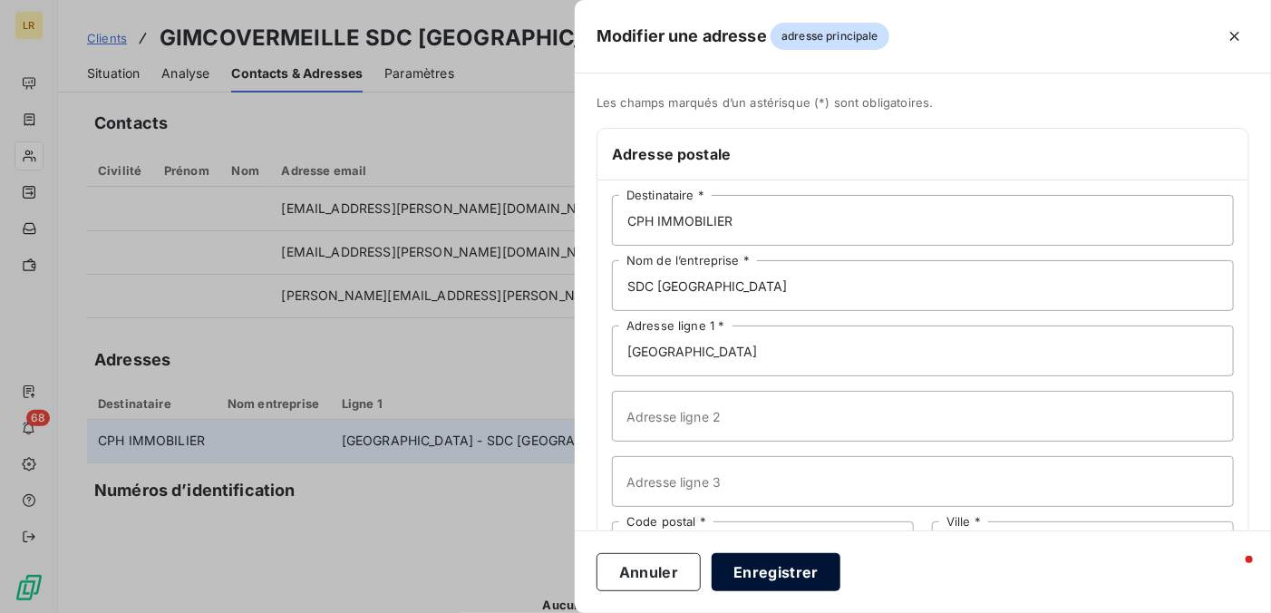
click at [761, 579] on button "Enregistrer" at bounding box center [776, 572] width 129 height 38
